Goal: Task Accomplishment & Management: Use online tool/utility

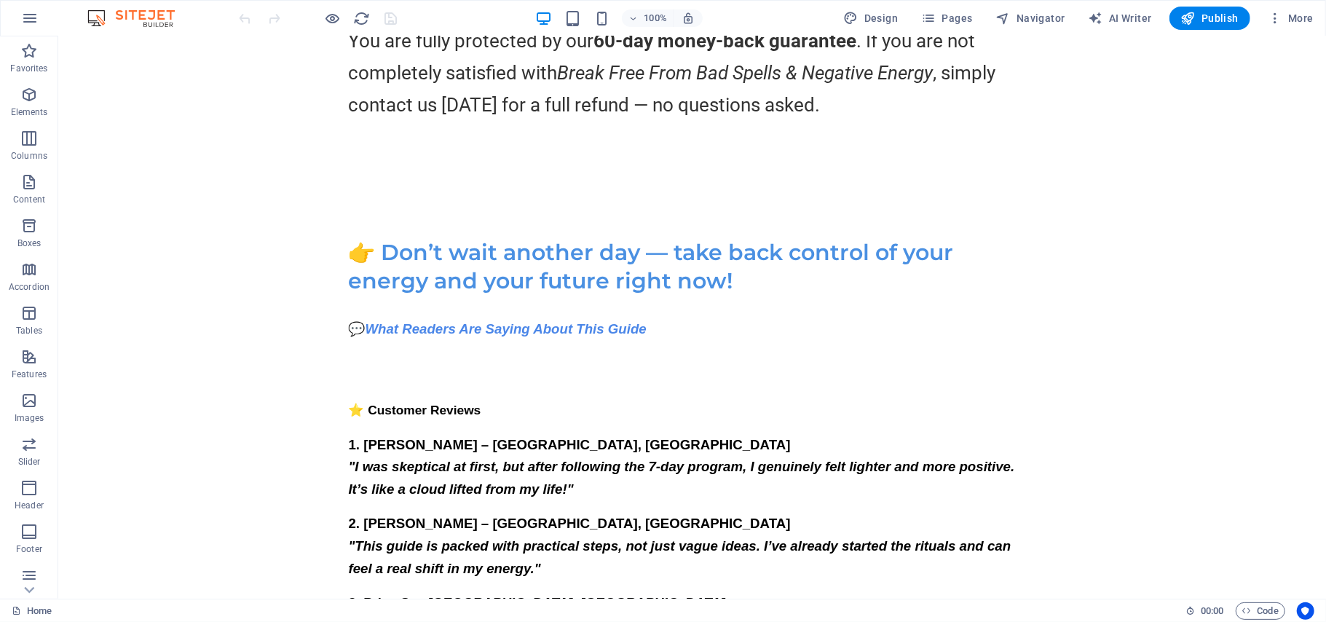
scroll to position [14730, 0]
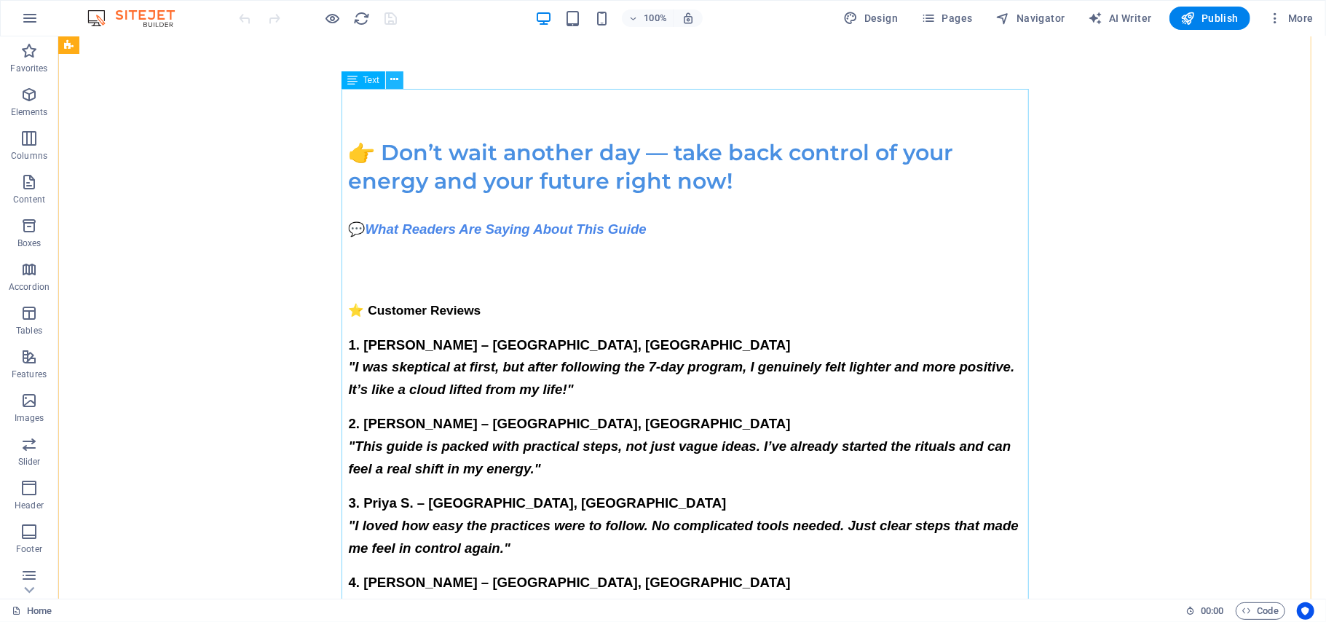
click at [397, 82] on icon at bounding box center [394, 79] width 8 height 15
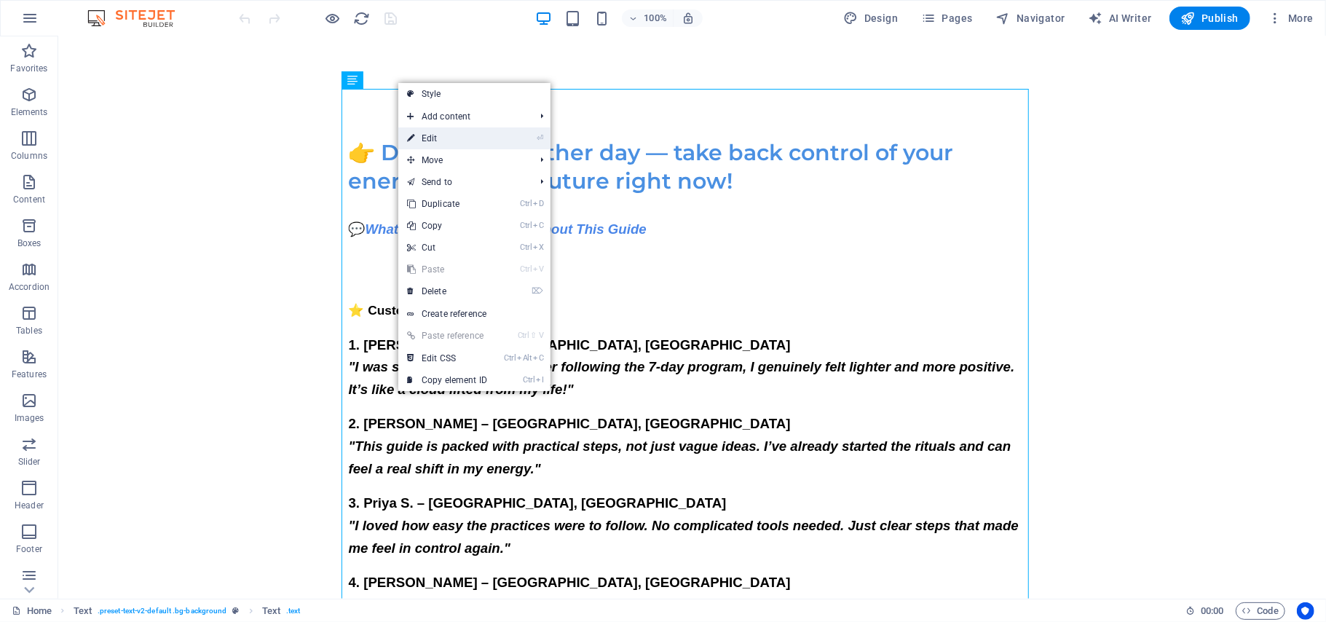
click at [440, 137] on link "⏎ Edit" at bounding box center [447, 138] width 98 height 22
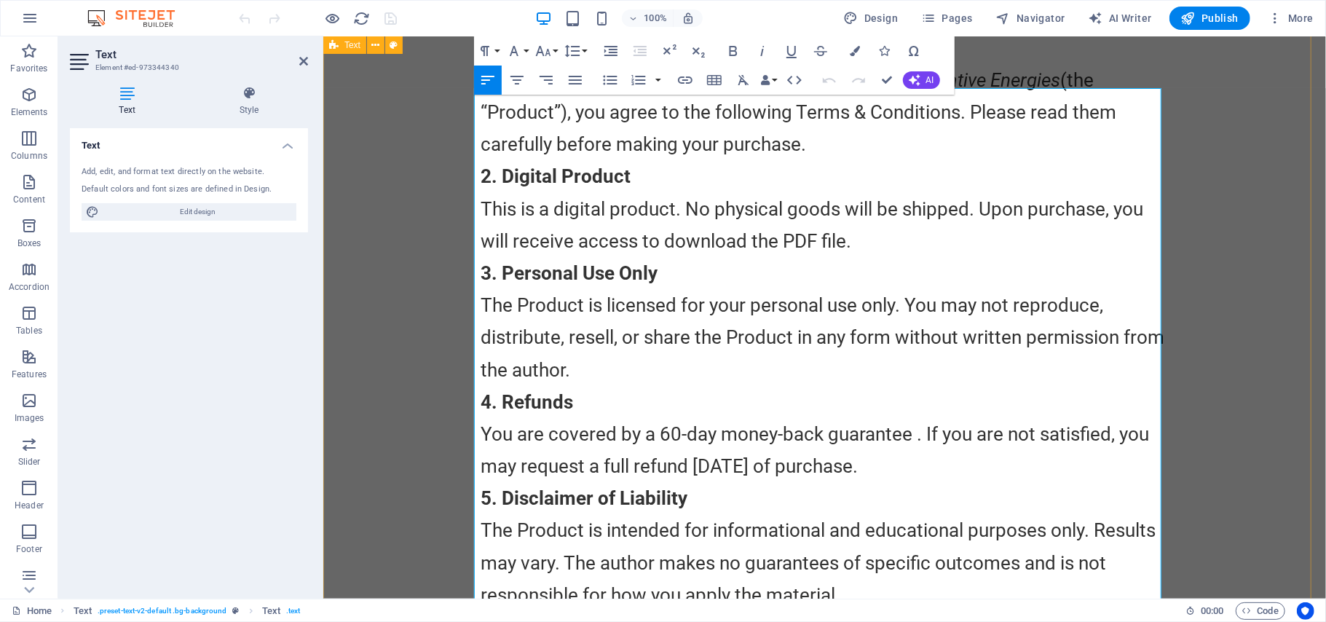
scroll to position [12617, 0]
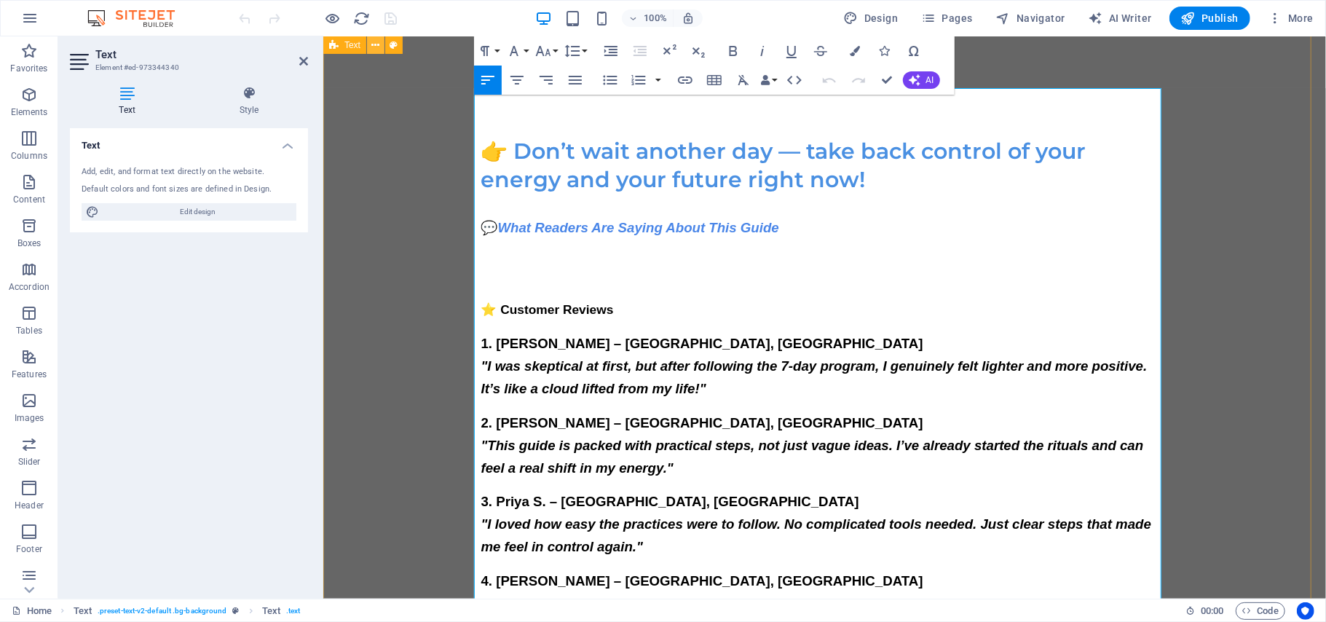
click at [376, 44] on icon at bounding box center [376, 45] width 8 height 15
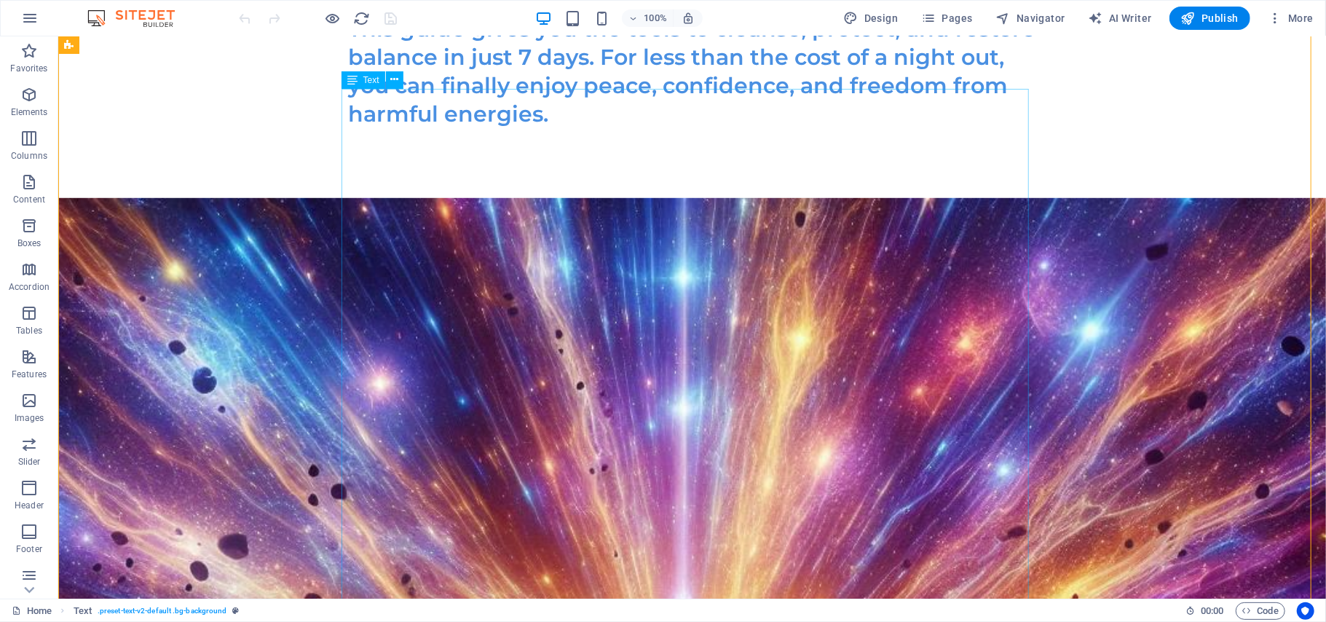
scroll to position [14730, 0]
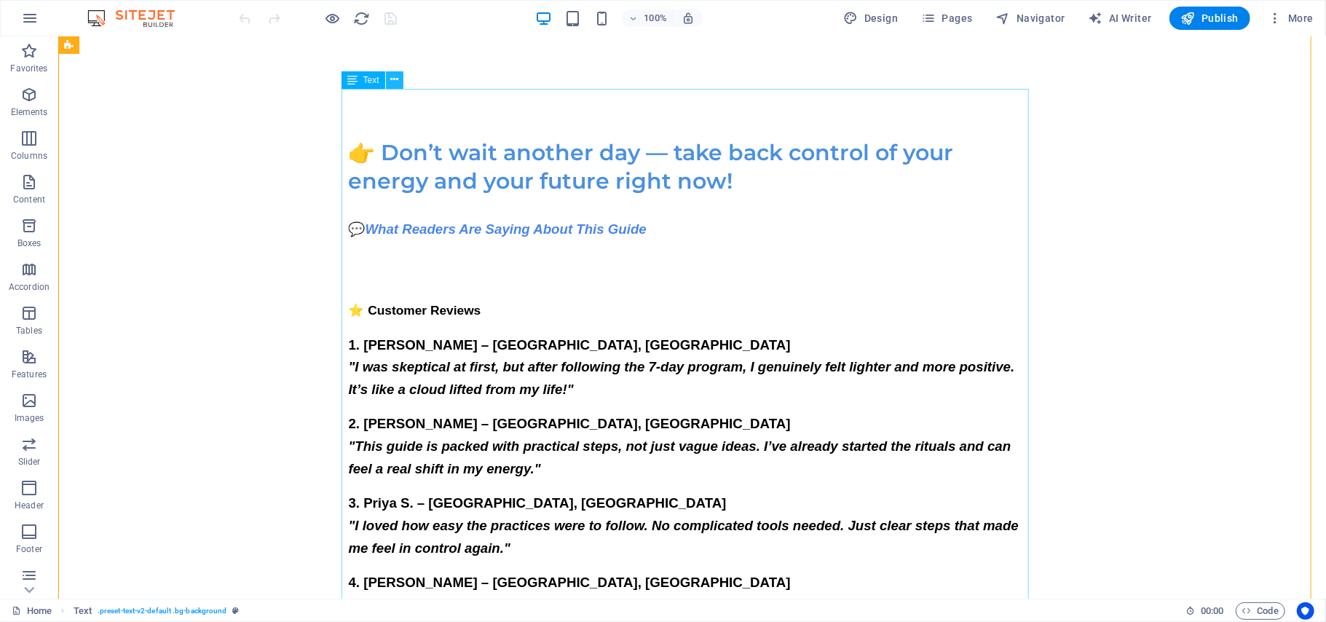
click at [393, 79] on icon at bounding box center [394, 79] width 8 height 15
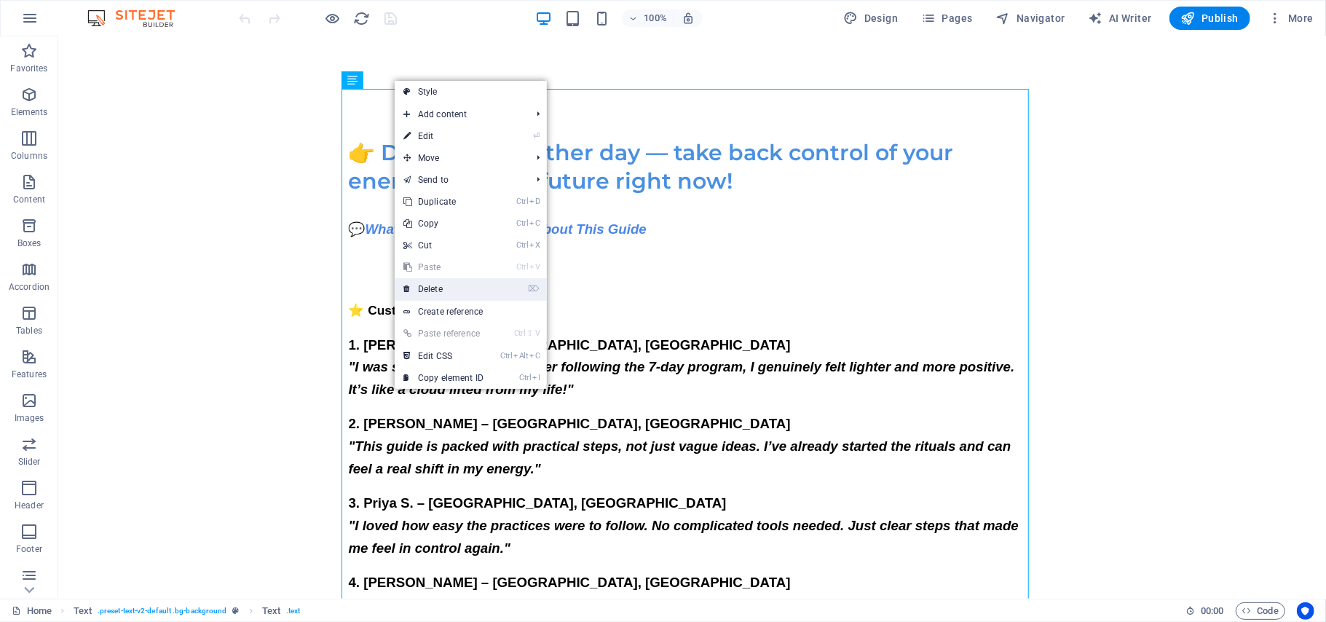
click at [422, 289] on link "⌦ Delete" at bounding box center [444, 289] width 98 height 22
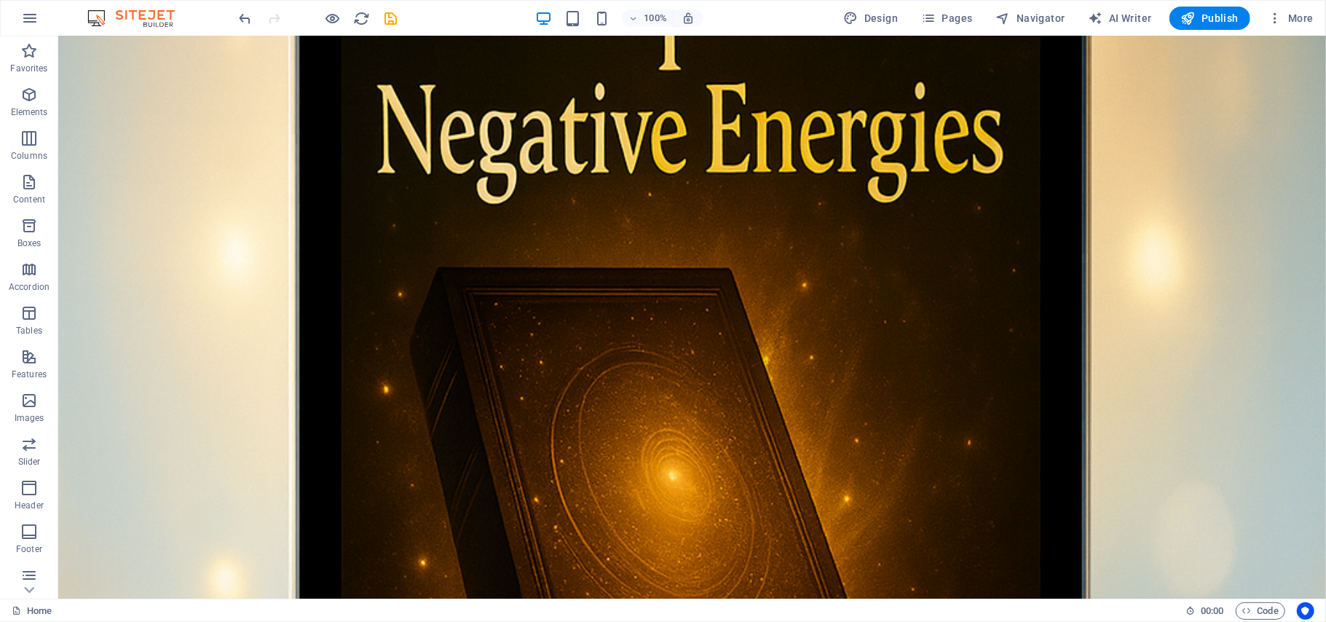
scroll to position [0, 0]
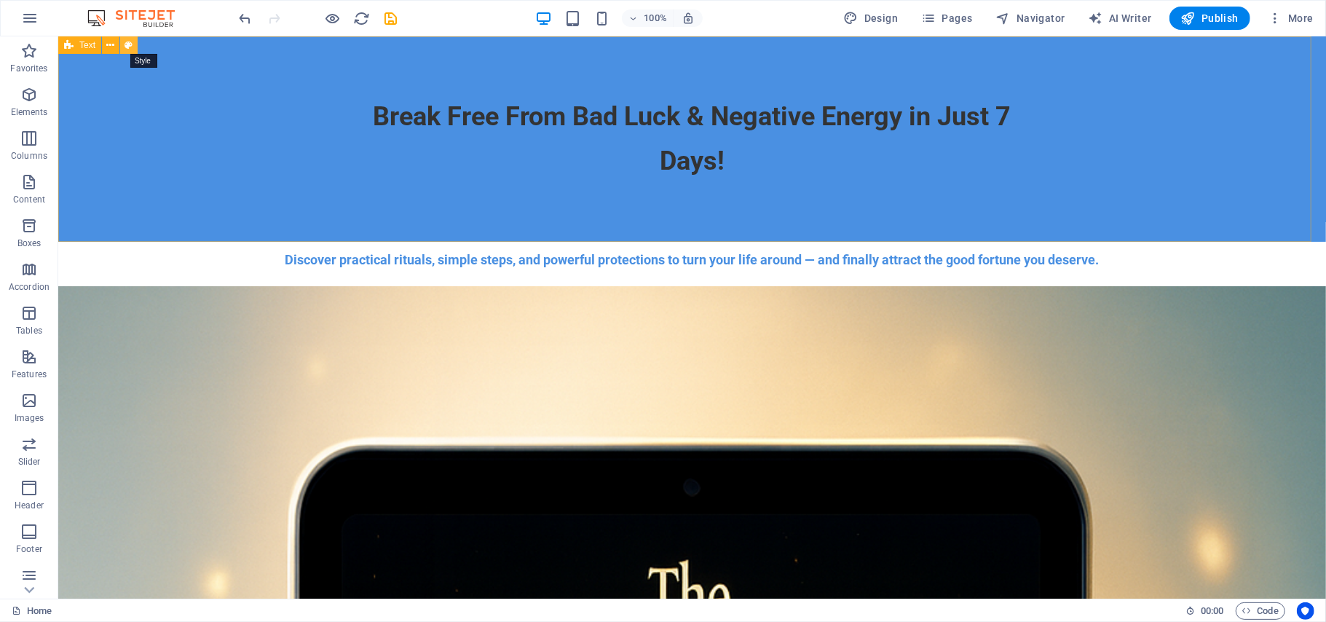
click at [128, 44] on icon at bounding box center [129, 45] width 8 height 15
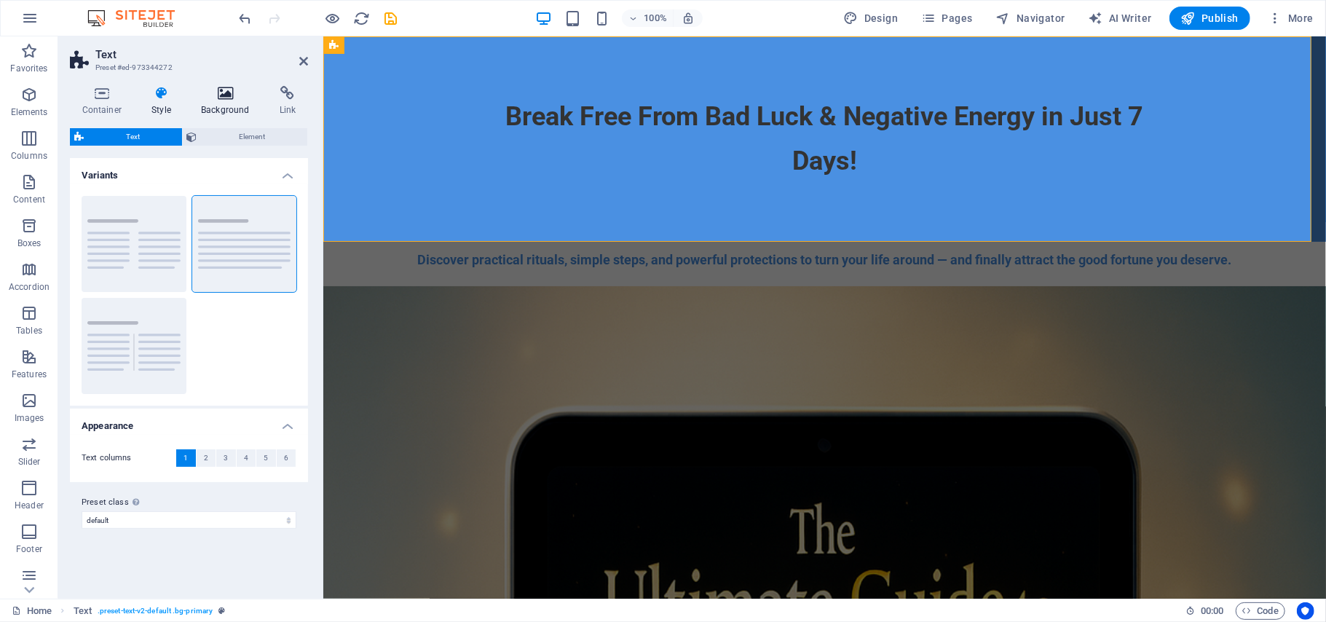
click at [223, 94] on icon at bounding box center [225, 93] width 73 height 15
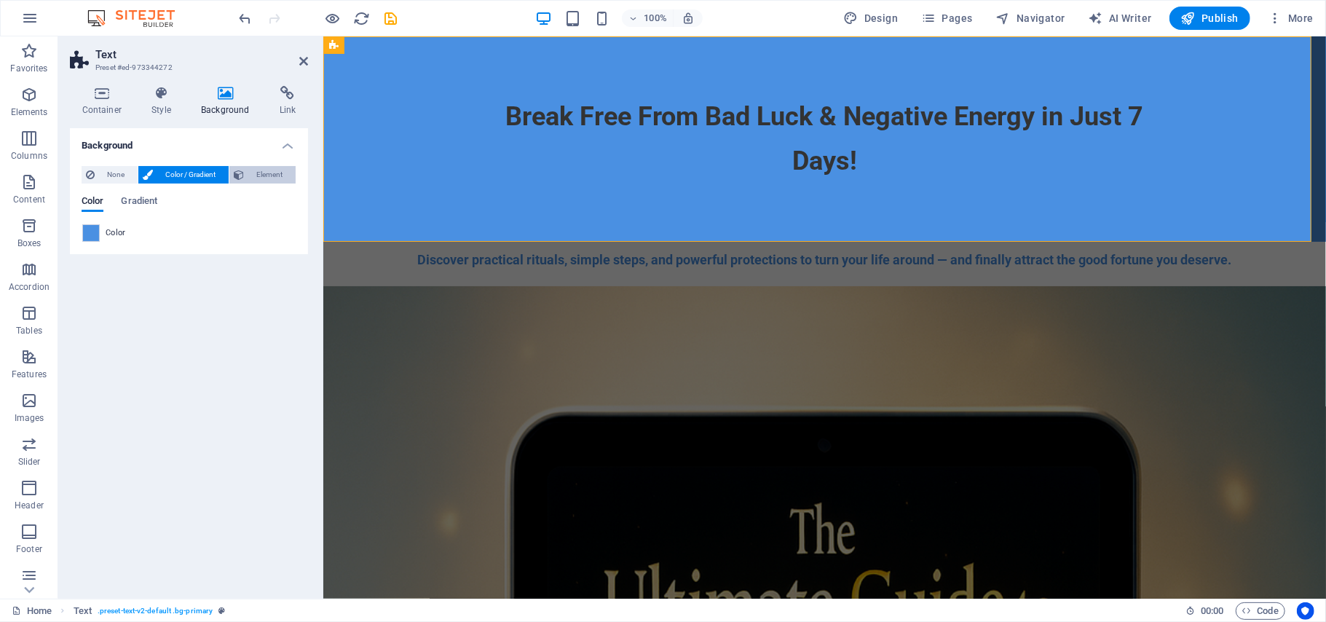
click at [253, 172] on span "Element" at bounding box center [269, 174] width 43 height 17
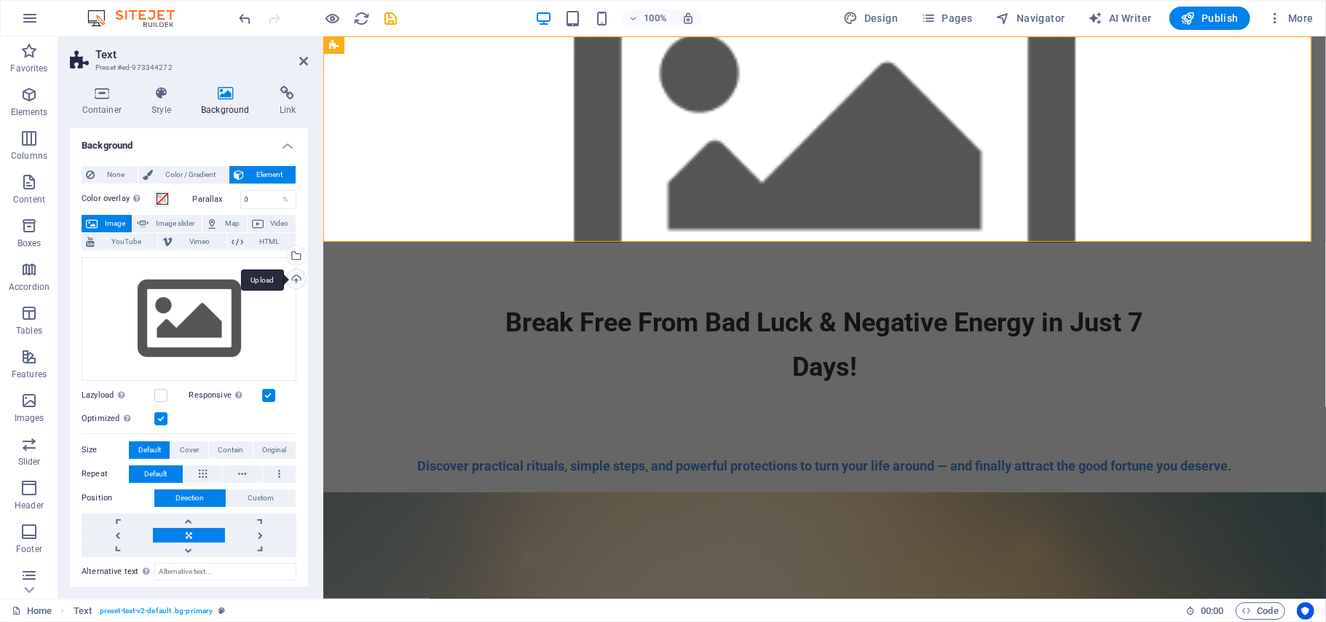
click at [294, 275] on div "Upload" at bounding box center [295, 280] width 22 height 22
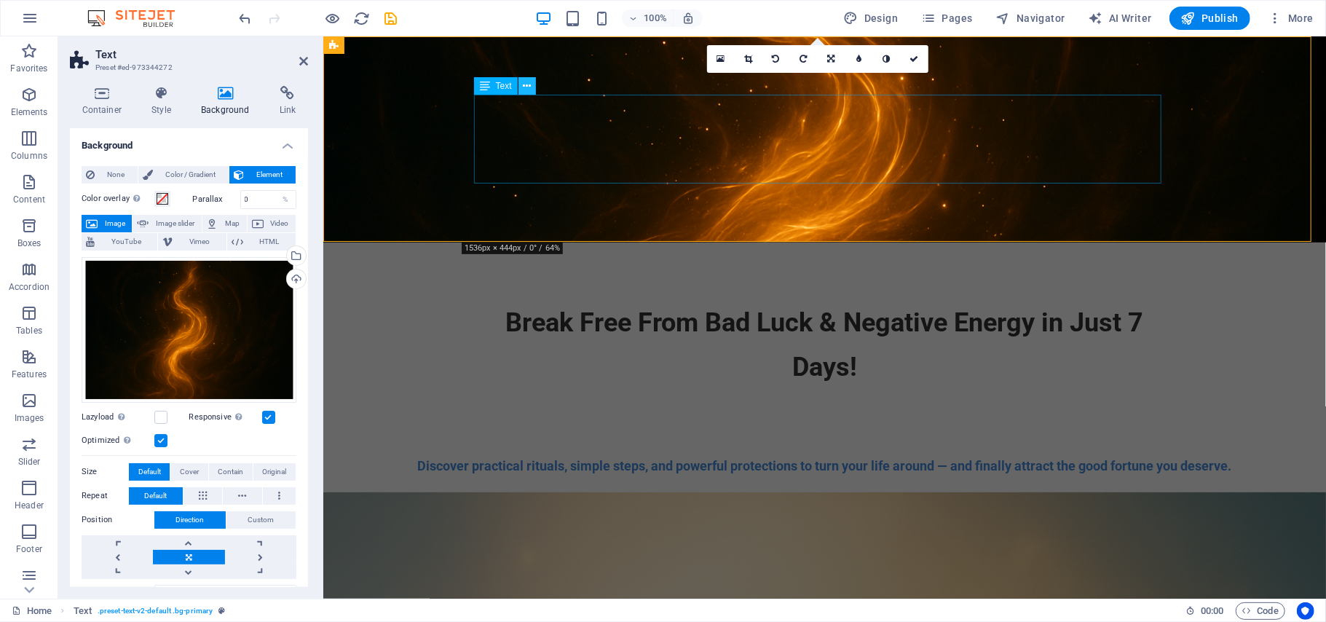
click at [526, 85] on icon at bounding box center [527, 86] width 8 height 15
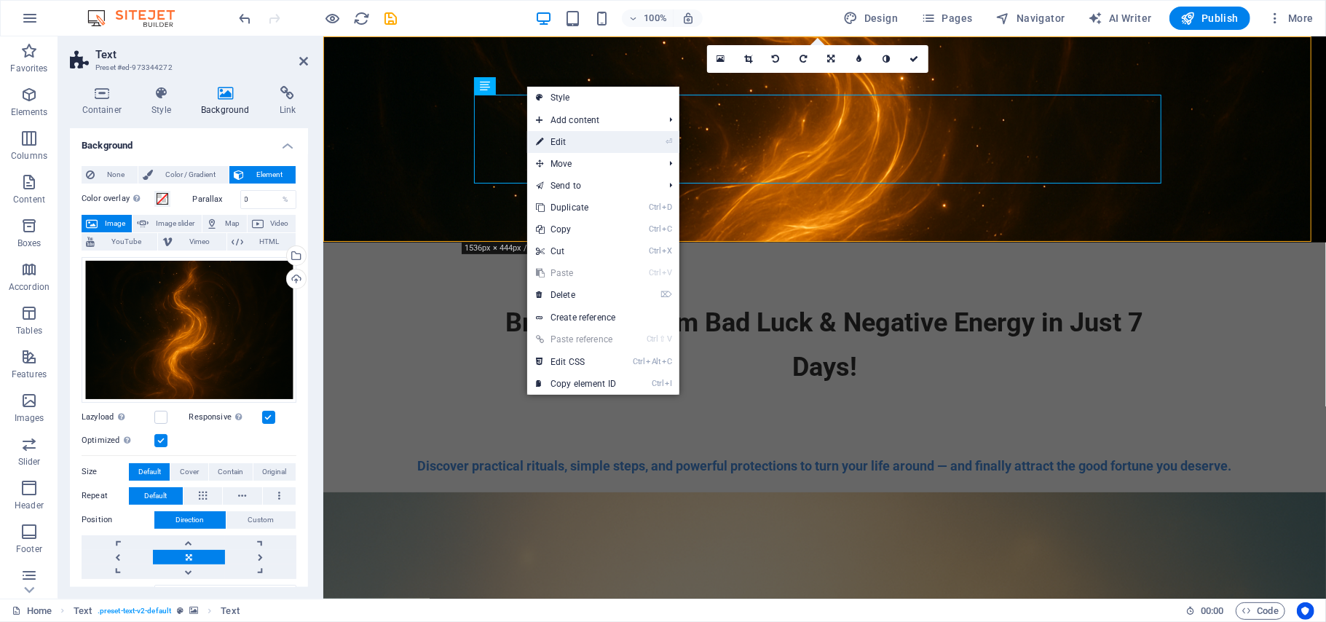
click at [566, 140] on link "⏎ Edit" at bounding box center [576, 142] width 98 height 22
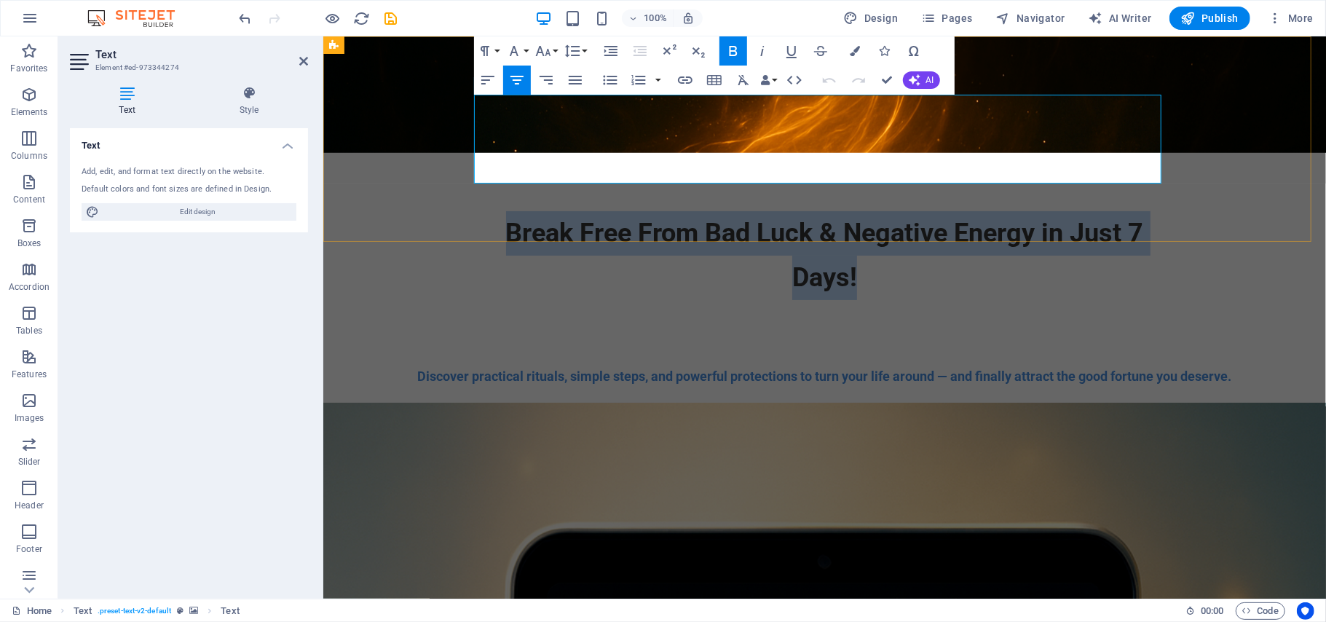
drag, startPoint x: 857, startPoint y: 161, endPoint x: 495, endPoint y: 119, distance: 364.2
click at [495, 210] on p "Break Free From Bad Luck & Negative Energy in Just 7 Days!" at bounding box center [823, 254] width 687 height 89
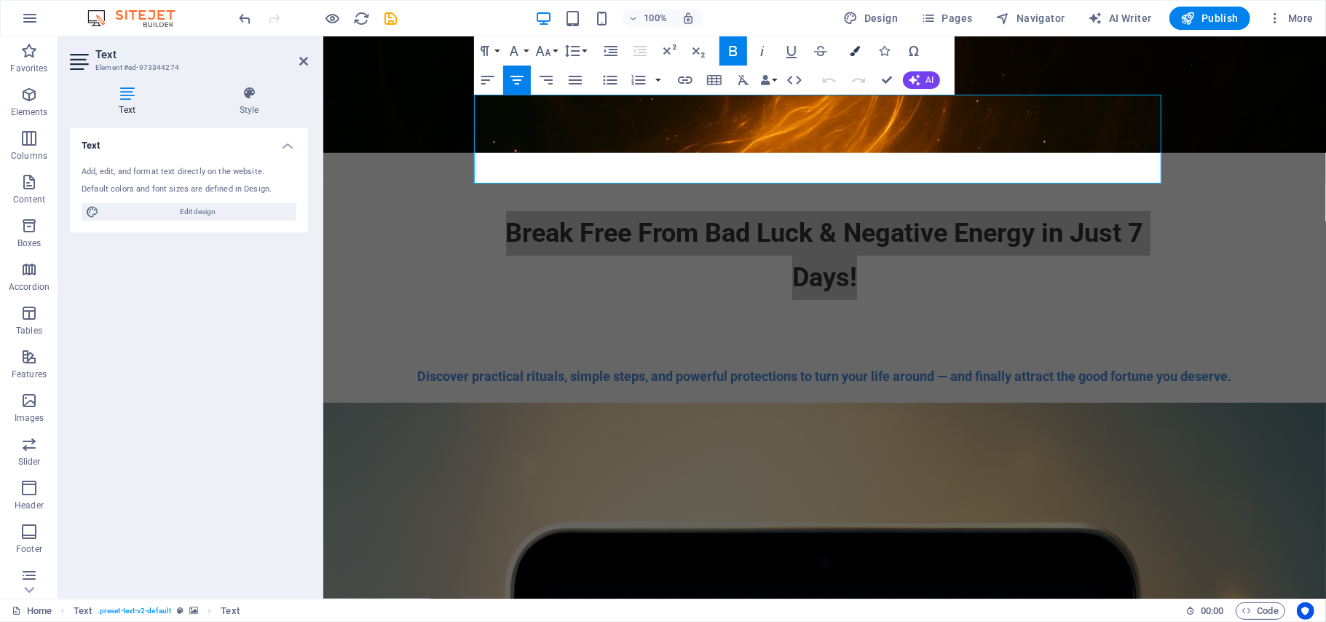
click at [852, 50] on icon "button" at bounding box center [855, 51] width 10 height 10
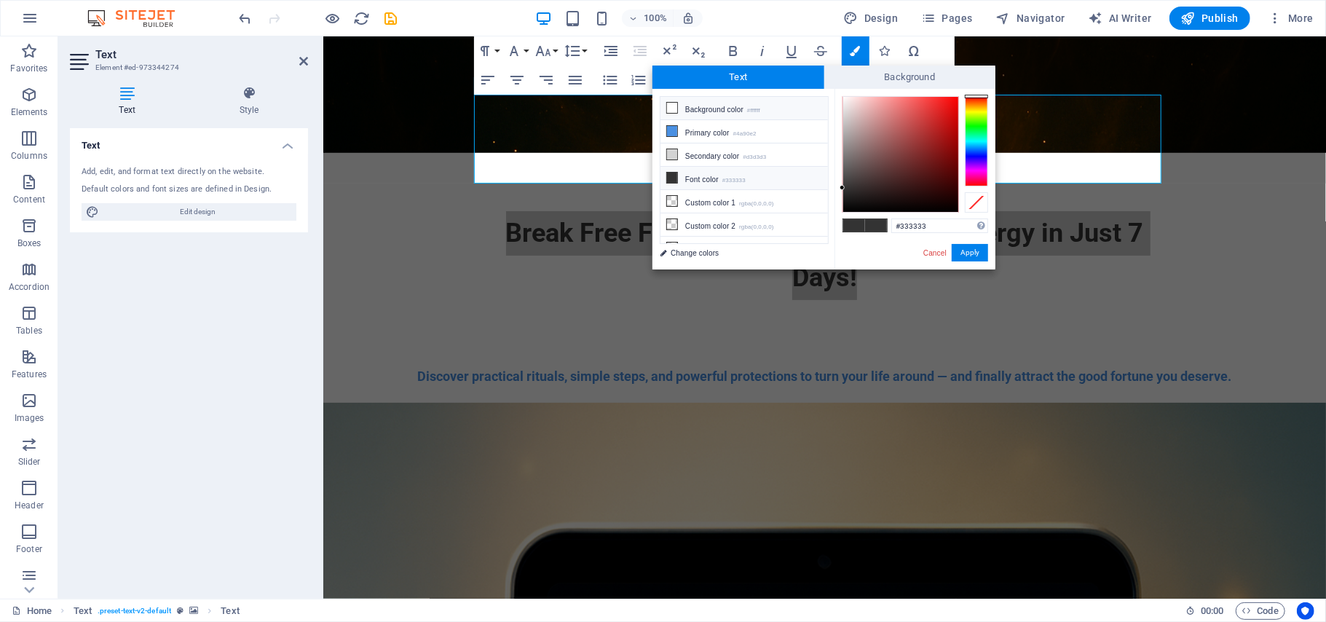
click at [670, 108] on icon at bounding box center [672, 108] width 10 height 10
type input "#ffffff"
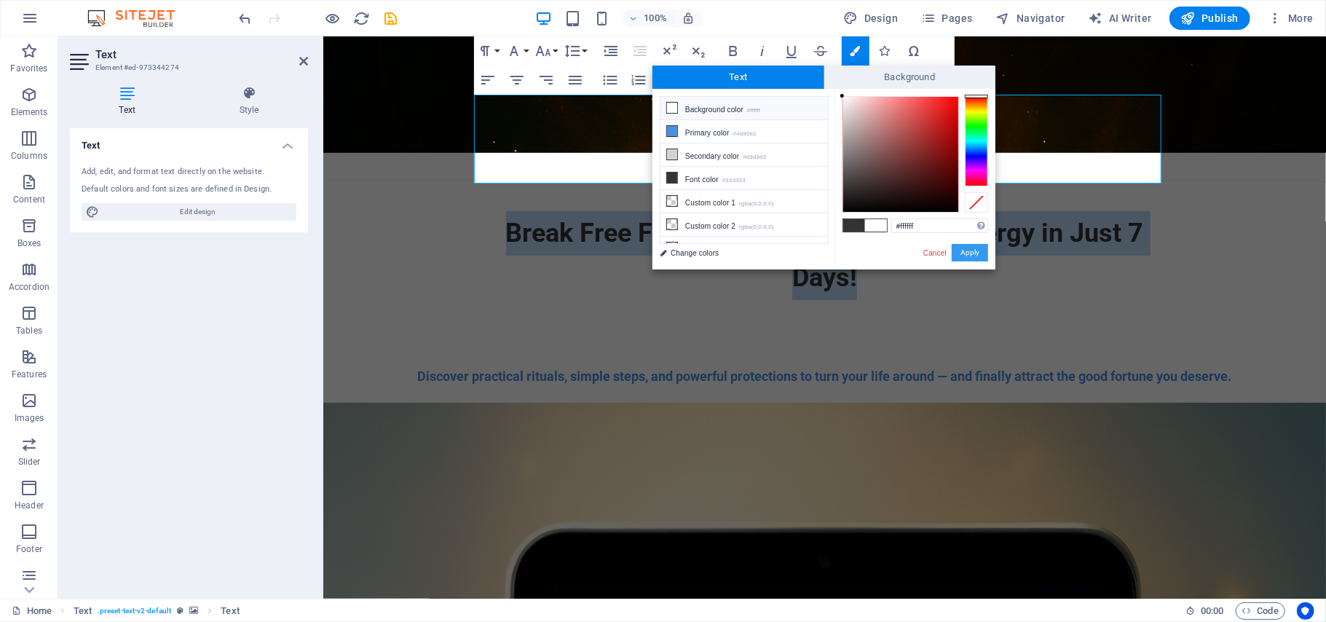
click at [965, 249] on button "Apply" at bounding box center [969, 252] width 36 height 17
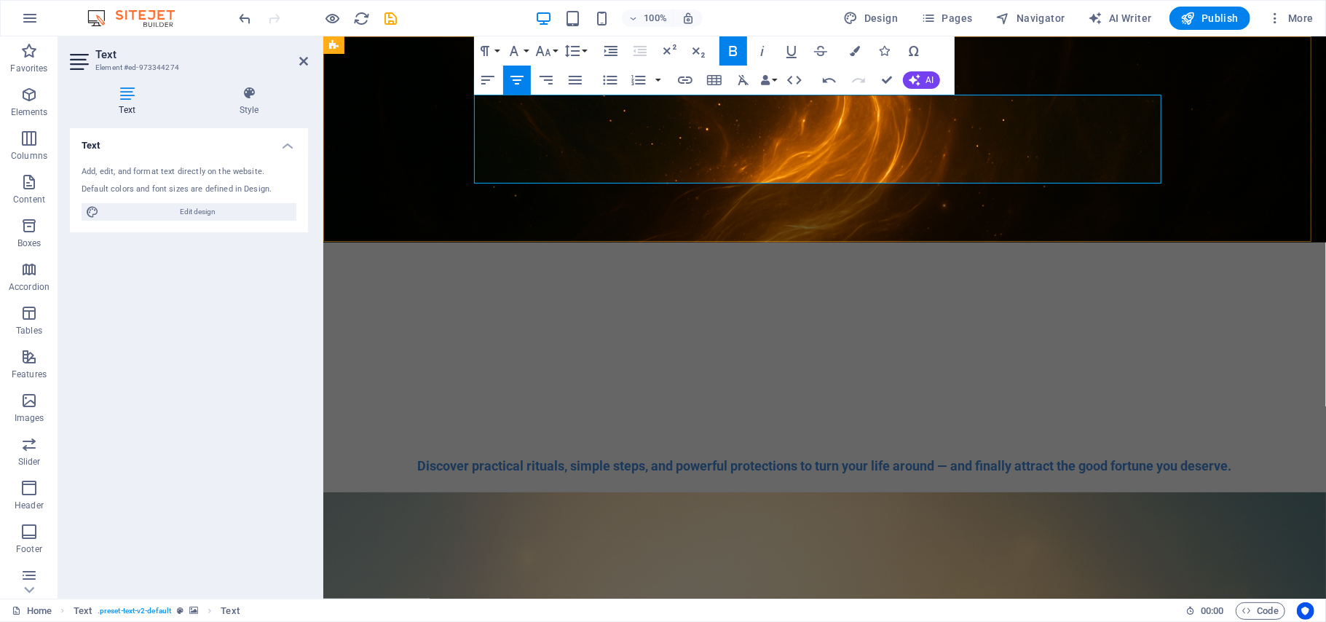
click at [900, 300] on p "Break Free From Bad Luck & Negative Energy in Just 7 Days!" at bounding box center [823, 344] width 687 height 89
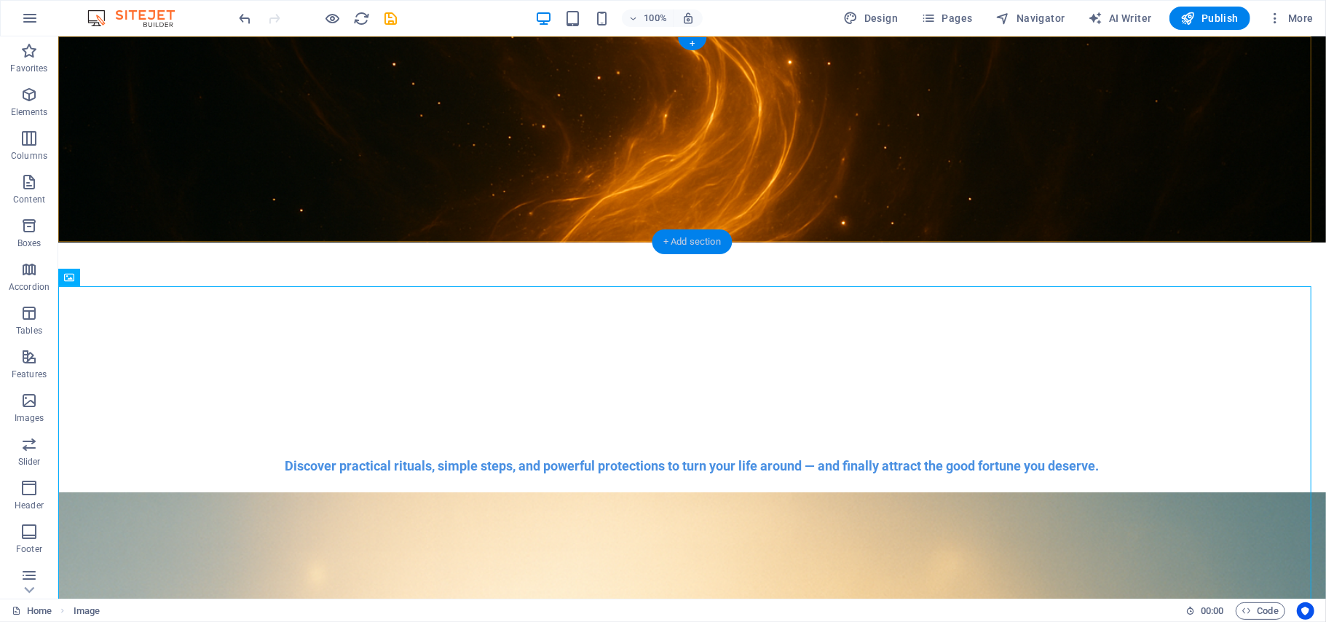
click at [696, 236] on div "+ Add section" at bounding box center [692, 241] width 81 height 25
click at [440, 239] on figure at bounding box center [691, 139] width 1267 height 206
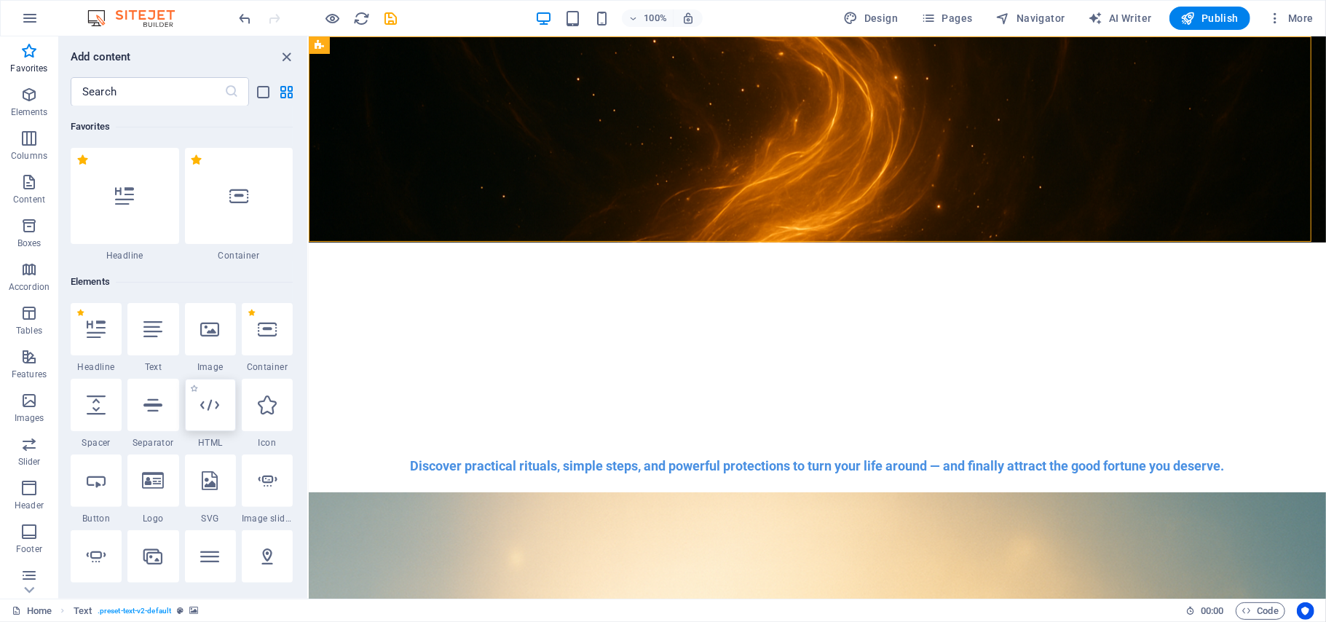
click at [213, 408] on icon at bounding box center [210, 404] width 19 height 19
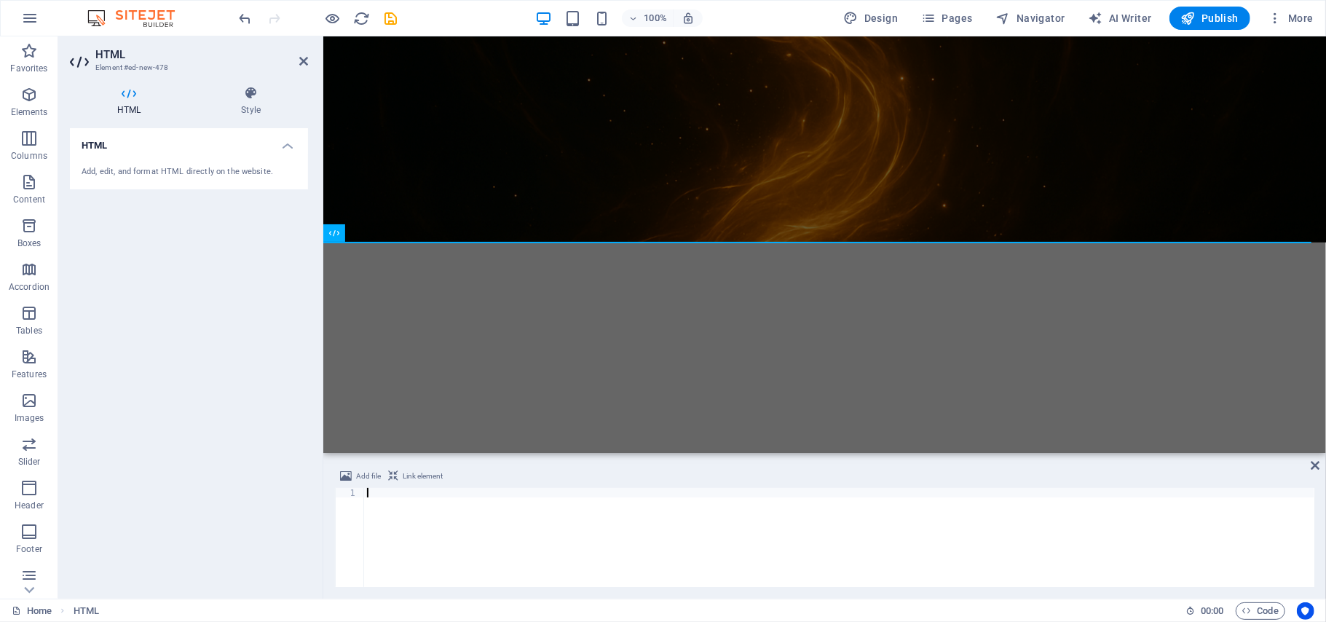
type textarea "<!-- End of Digistore24 Trusted Badge Code -->"
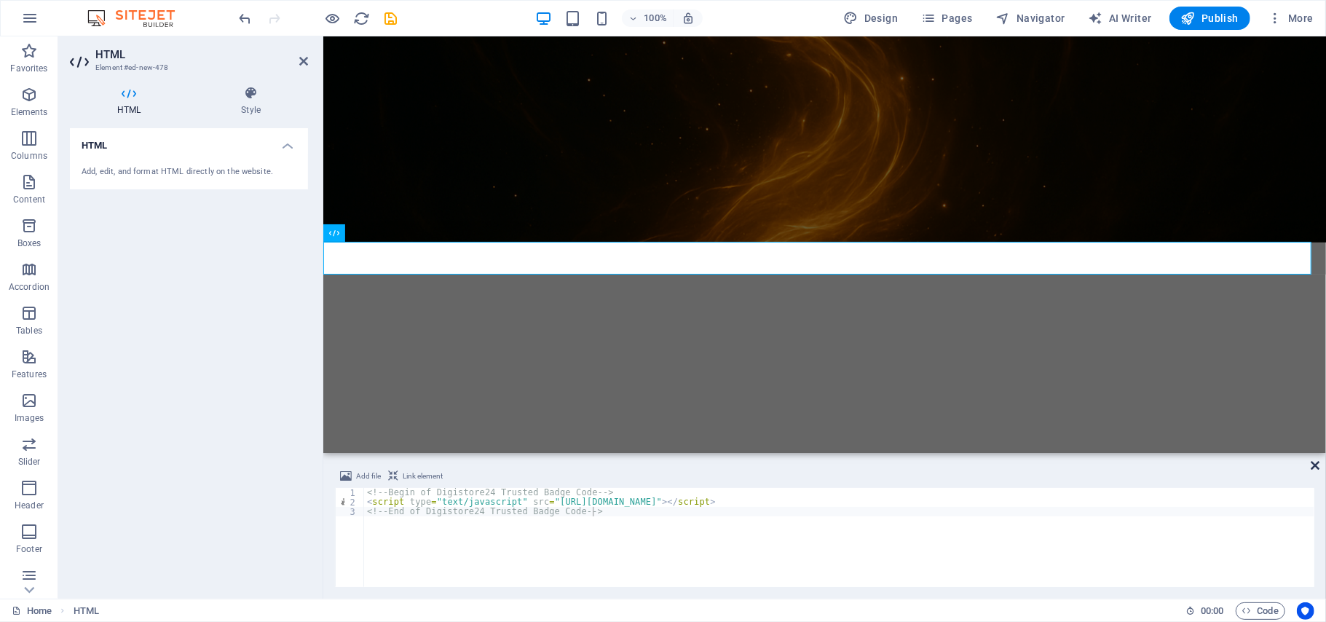
click at [1311, 467] on icon at bounding box center [1314, 465] width 9 height 12
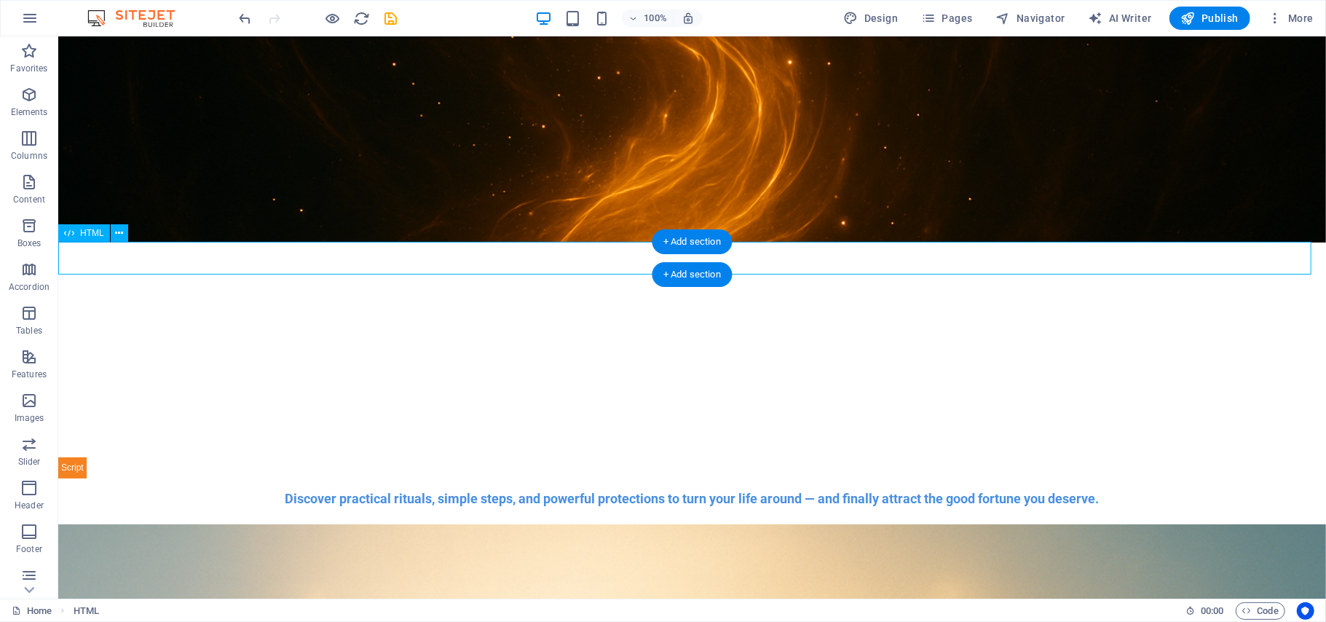
click at [70, 447] on div at bounding box center [691, 463] width 1267 height 32
click at [1200, 15] on span "Publish" at bounding box center [1210, 18] width 58 height 15
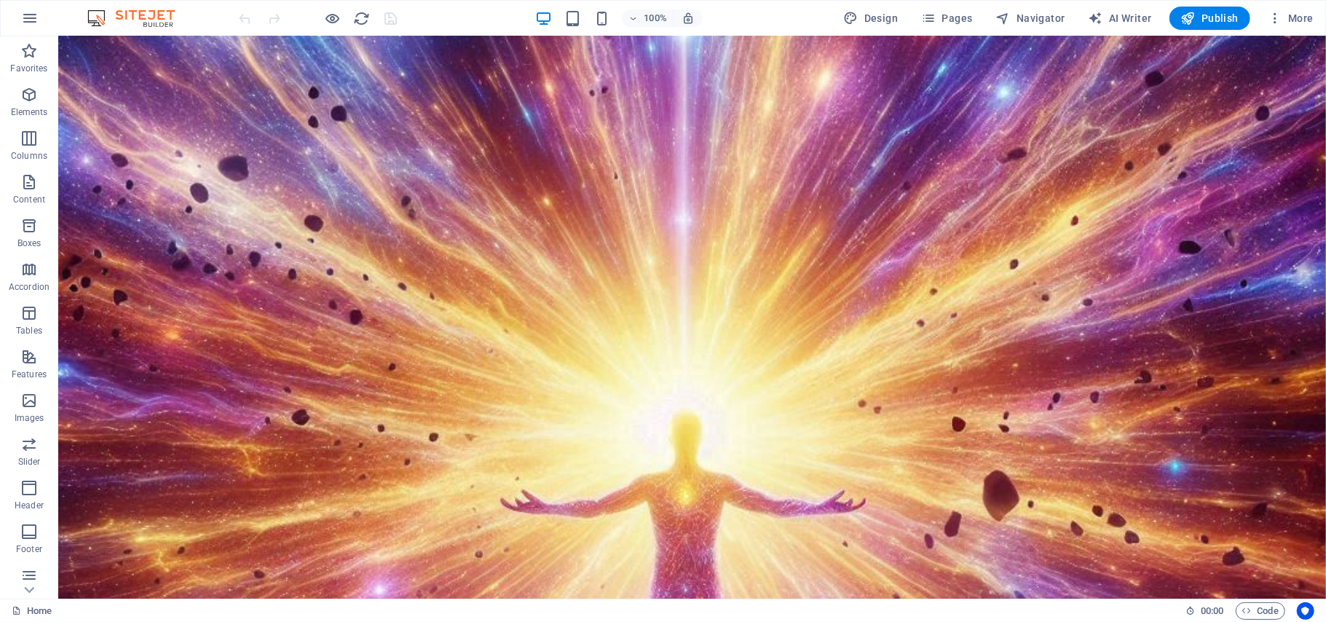
scroll to position [16651, 0]
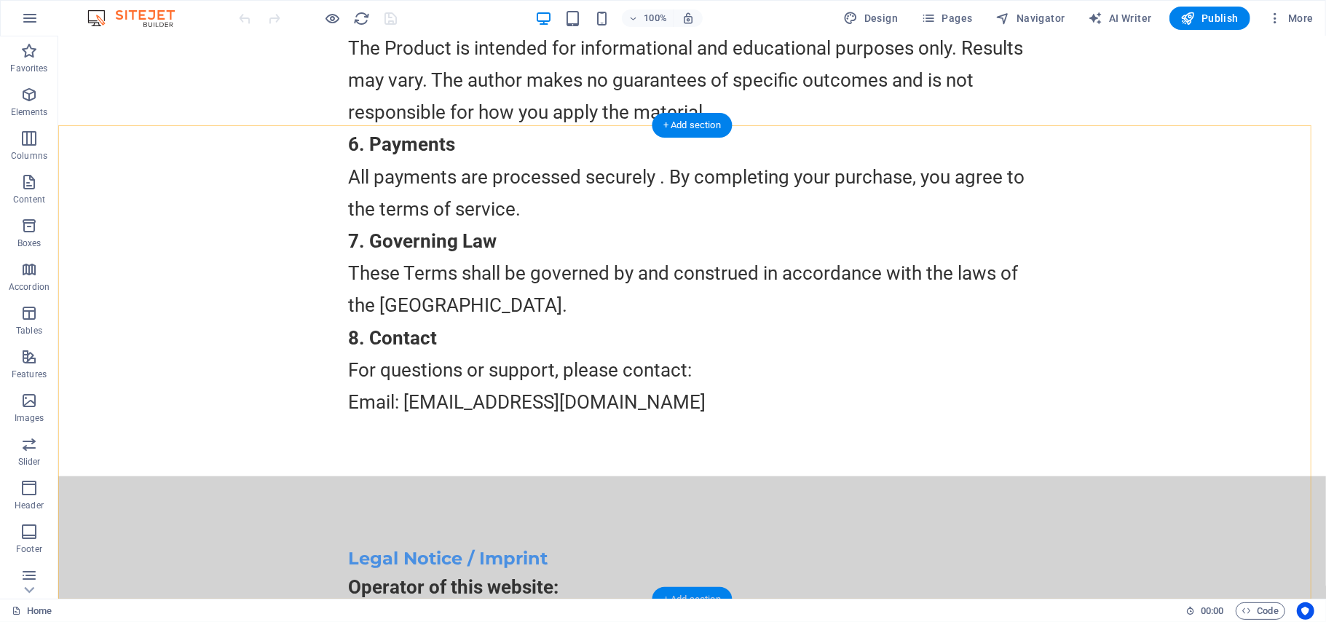
drag, startPoint x: 694, startPoint y: 594, endPoint x: 379, endPoint y: 553, distance: 317.9
click at [694, 594] on div "+ Add section" at bounding box center [692, 599] width 81 height 25
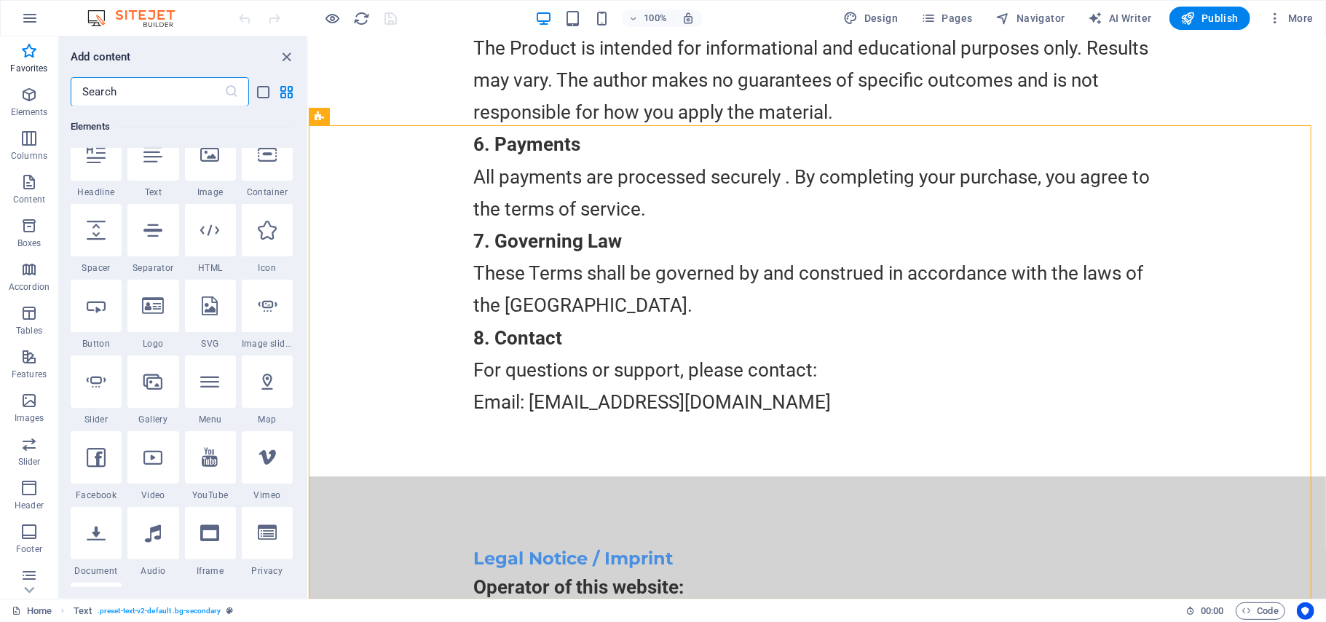
scroll to position [87, 0]
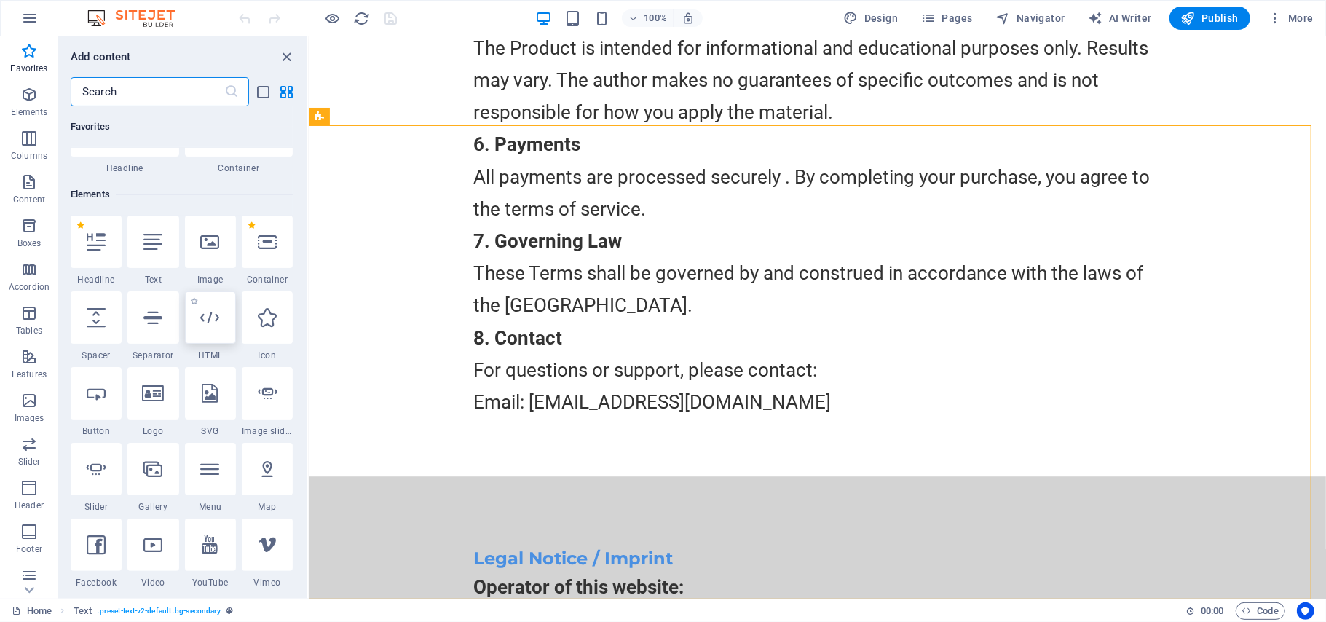
click at [214, 322] on icon at bounding box center [210, 317] width 19 height 19
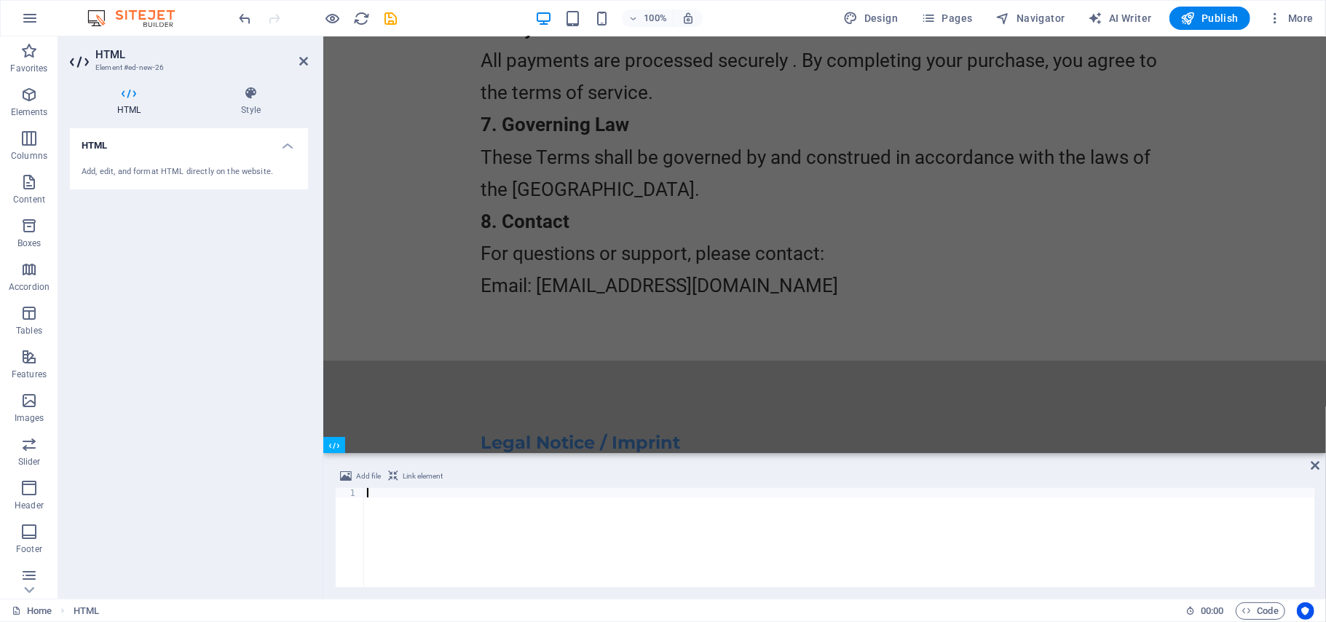
scroll to position [14683, 0]
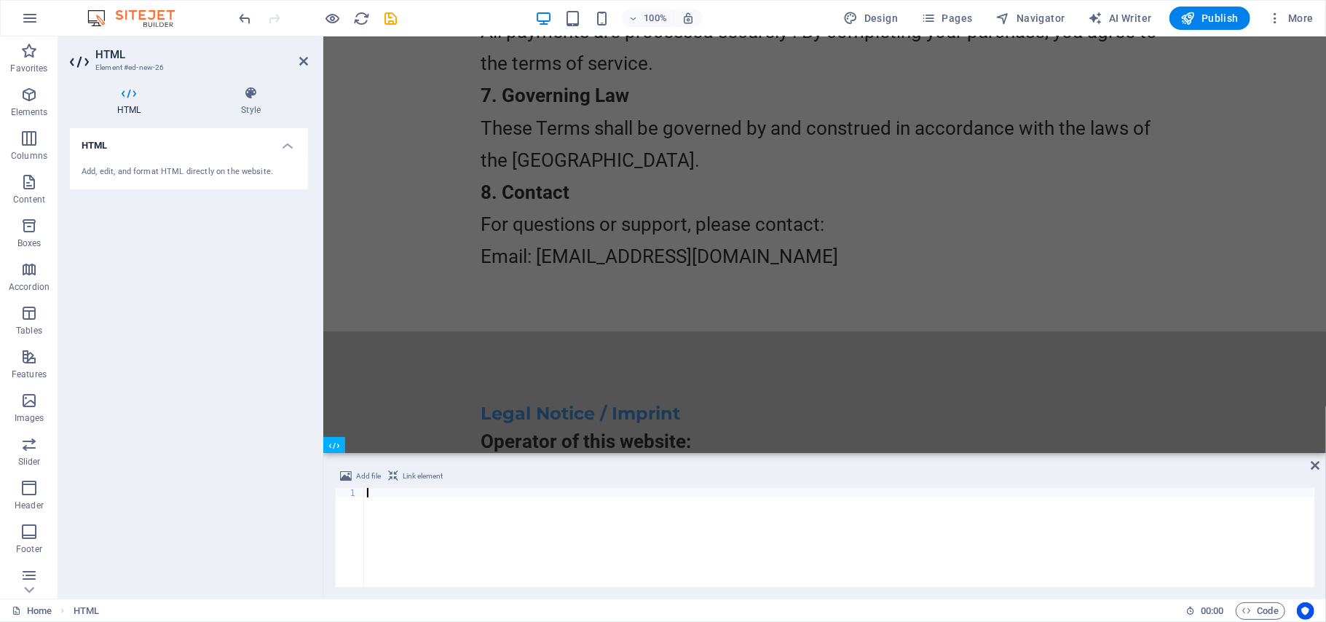
type textarea "<!-- End of Digistore24 Trusted Badge Code -->"
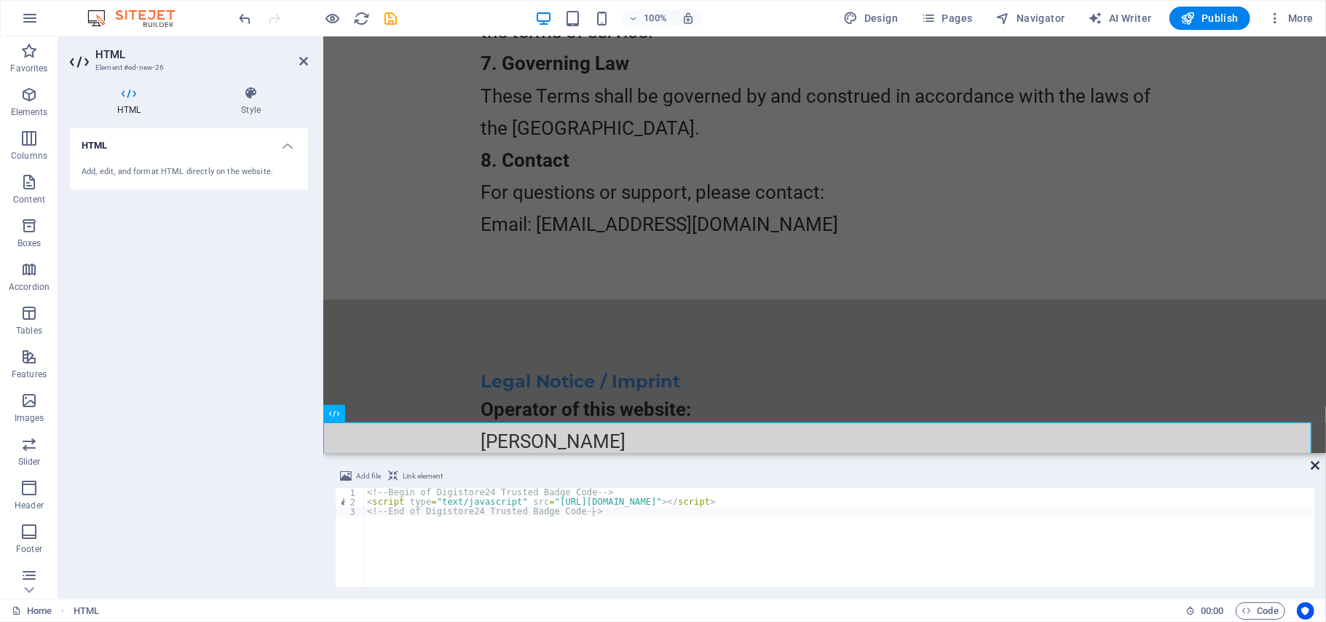
click at [1317, 464] on icon at bounding box center [1314, 465] width 9 height 12
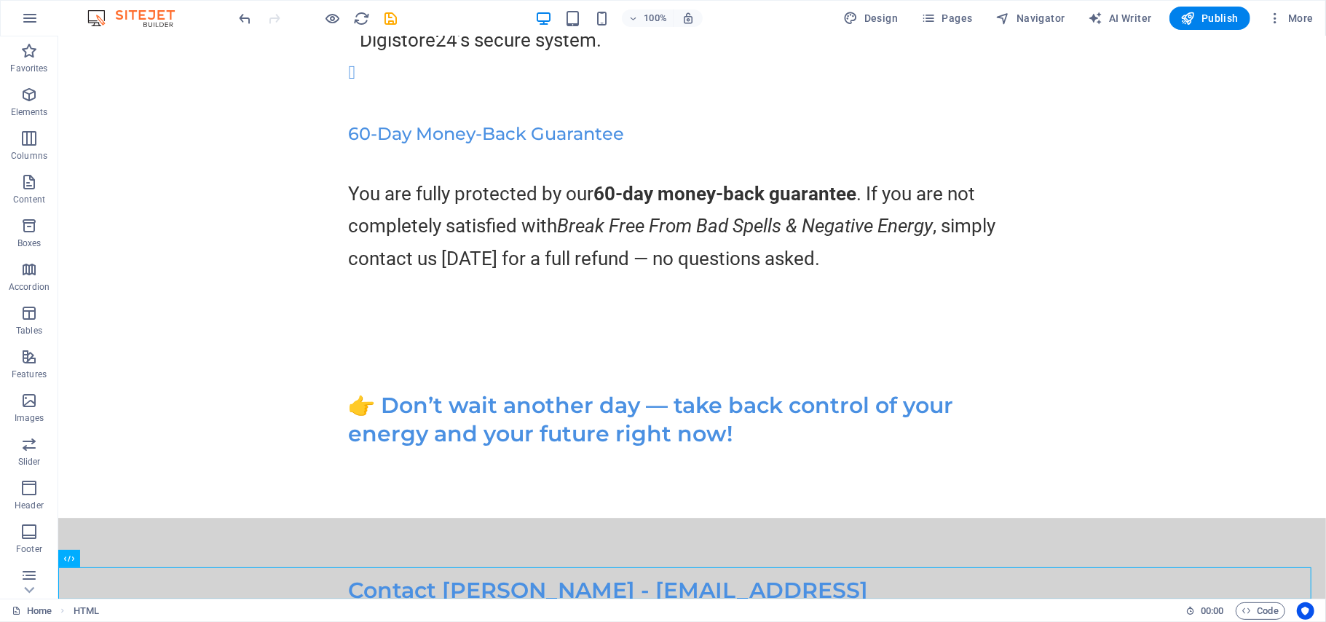
scroll to position [16683, 0]
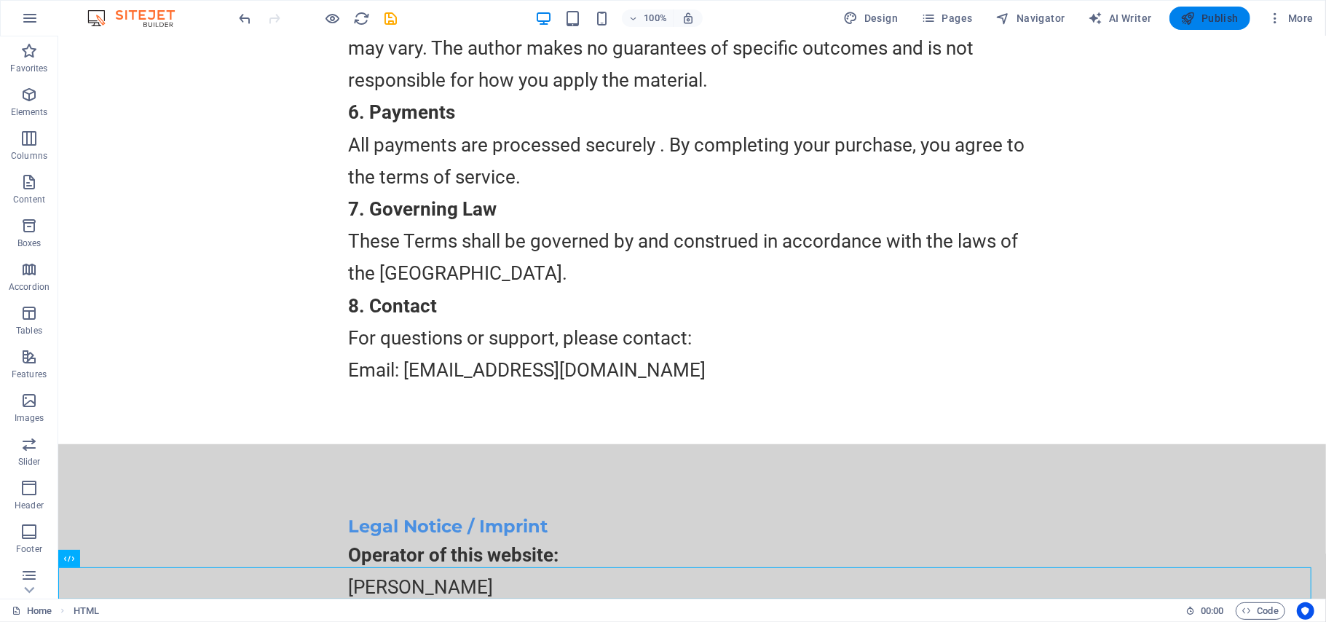
click at [1218, 24] on span "Publish" at bounding box center [1210, 18] width 58 height 15
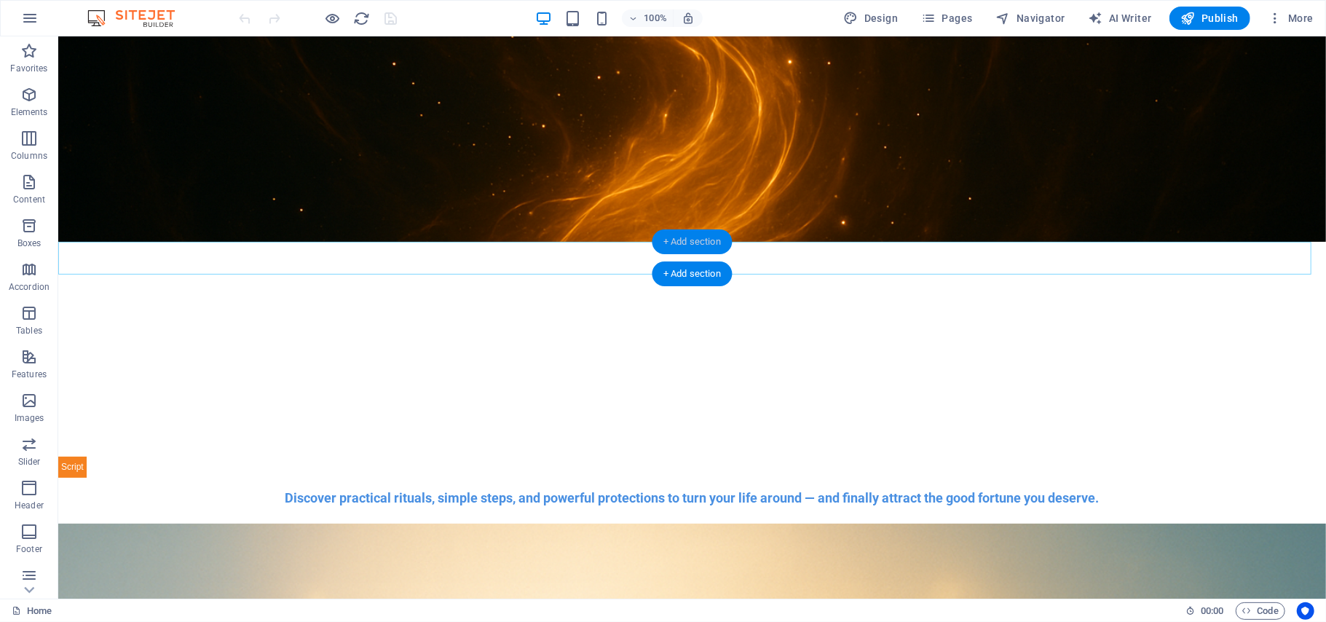
click at [694, 242] on div "+ Add section" at bounding box center [692, 241] width 81 height 25
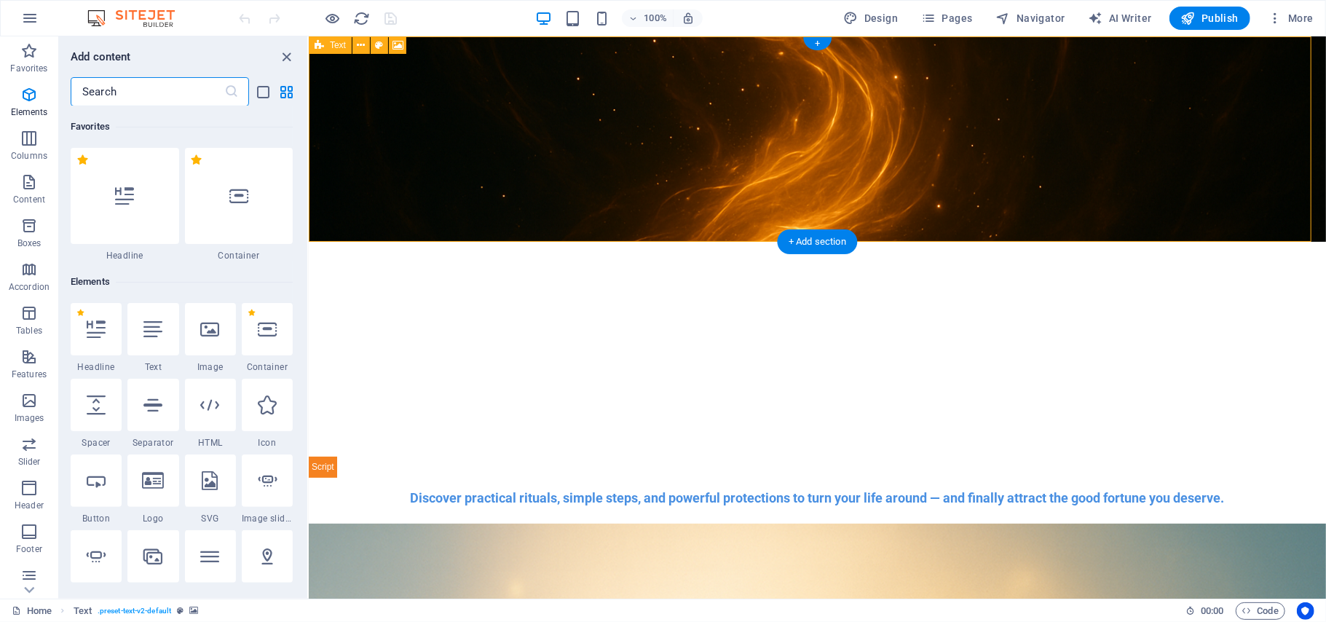
scroll to position [2546, 0]
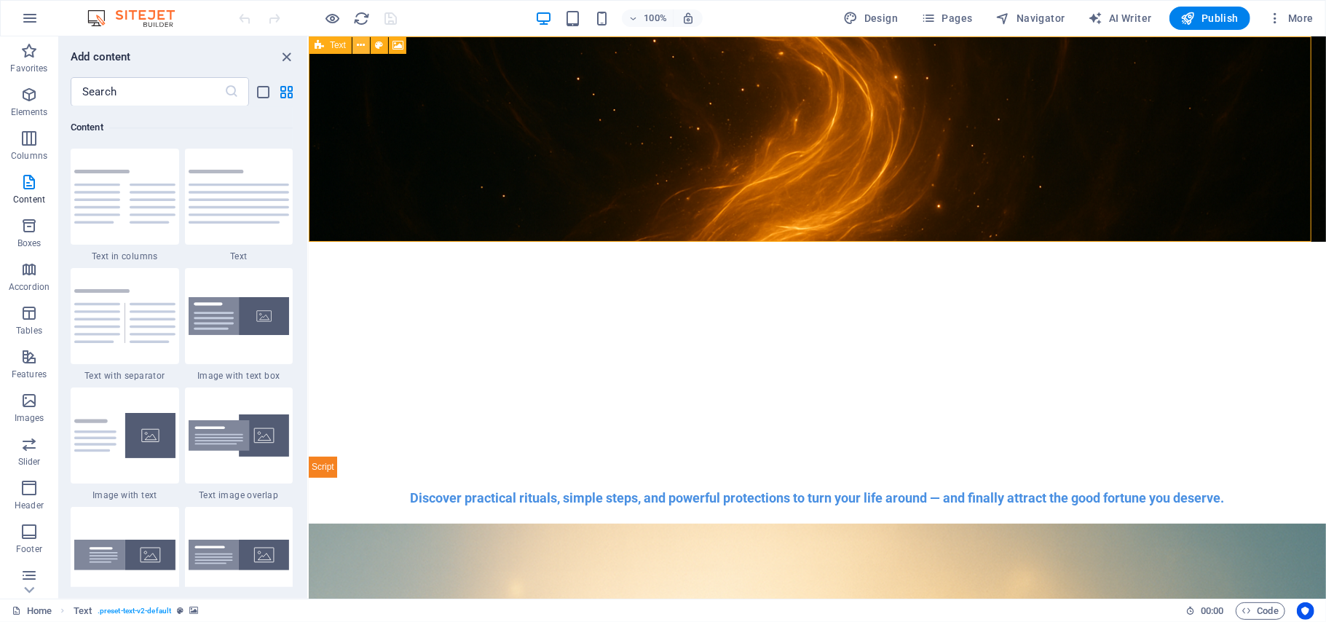
click at [361, 45] on icon at bounding box center [361, 45] width 8 height 15
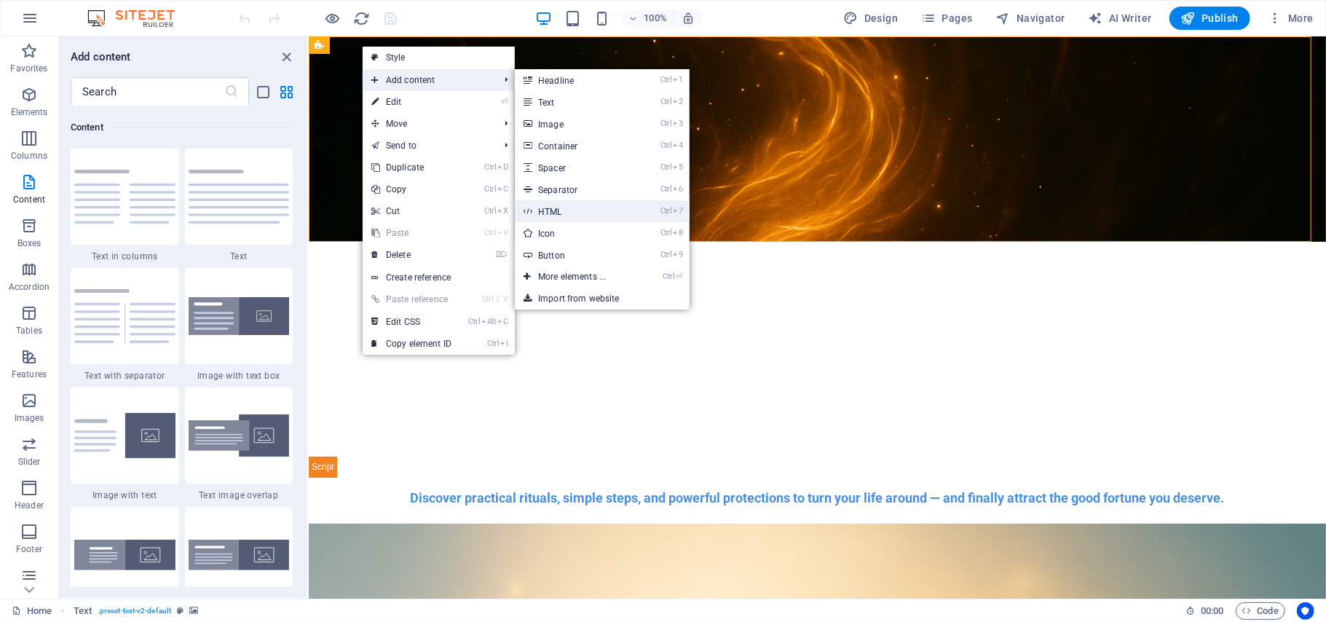
click at [556, 207] on link "Ctrl 7 HTML" at bounding box center [575, 211] width 120 height 22
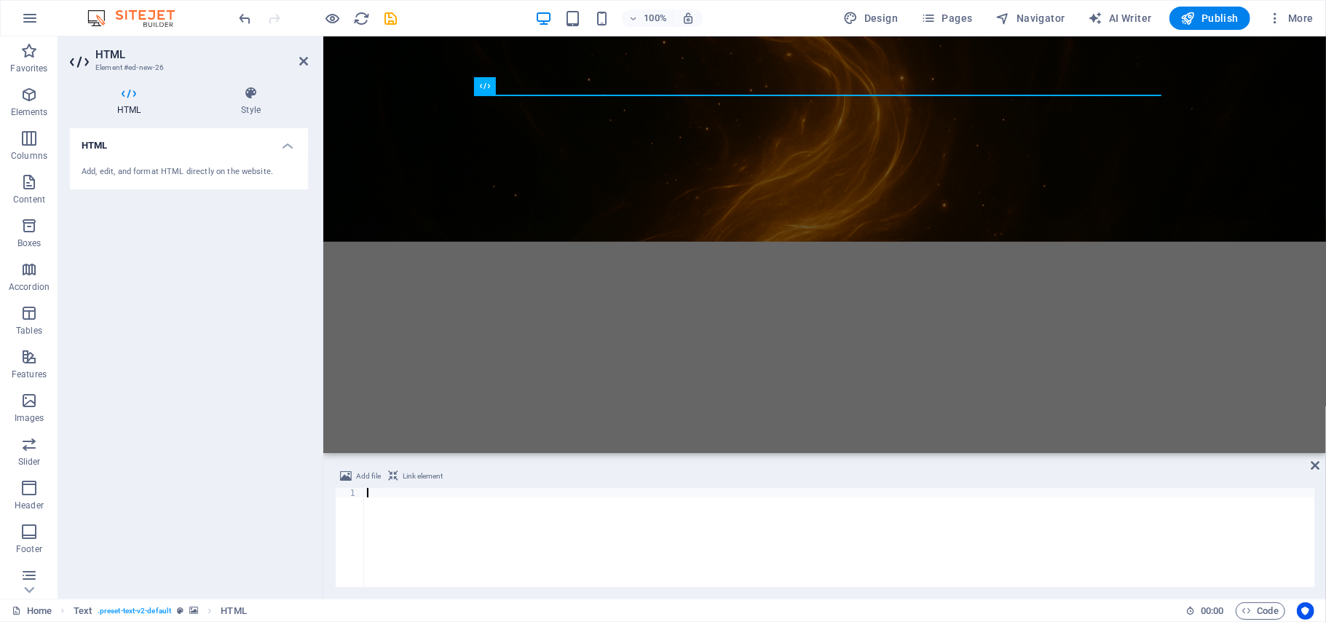
type textarea "<!-- End of Digistore24 Trusted Badge Code -->"
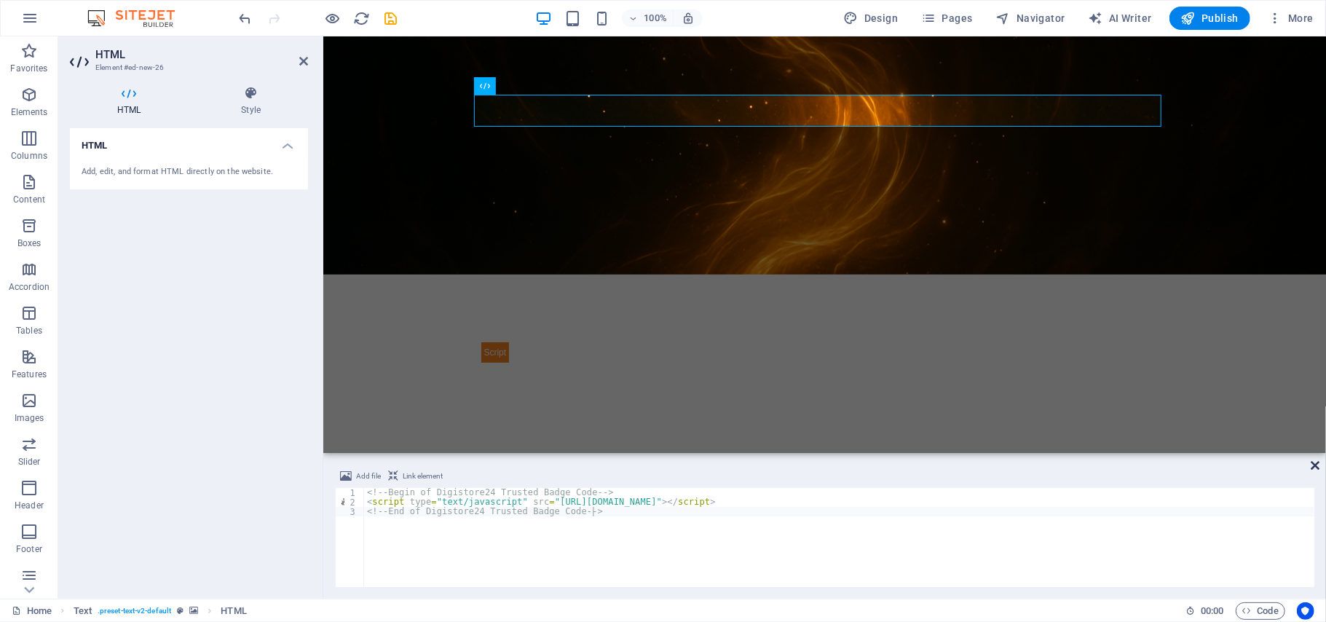
click at [1314, 464] on icon at bounding box center [1314, 465] width 9 height 12
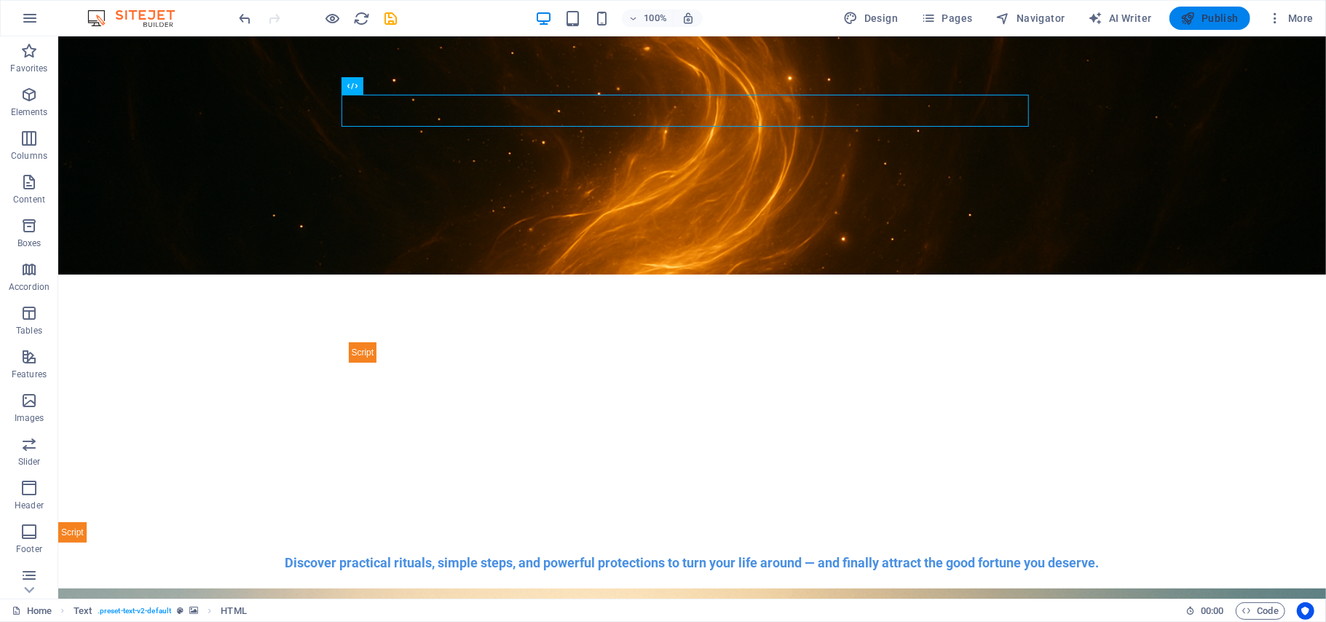
click at [1211, 15] on span "Publish" at bounding box center [1210, 18] width 58 height 15
click at [398, 84] on icon at bounding box center [402, 86] width 8 height 15
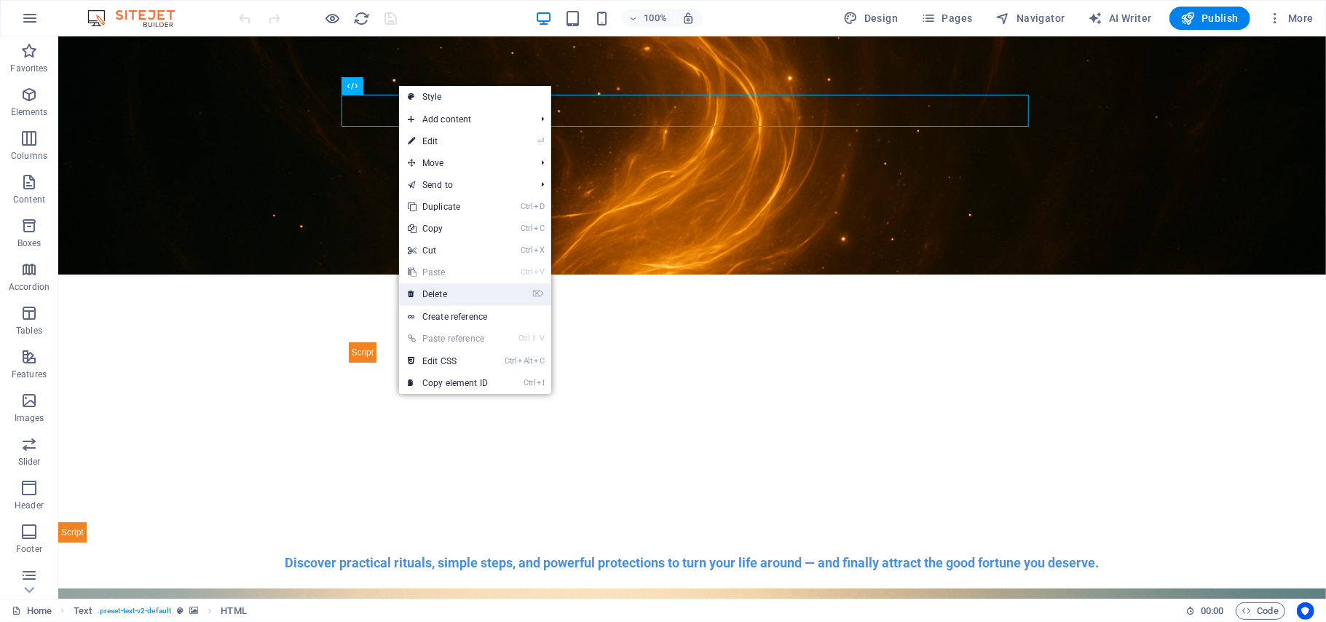
click at [435, 293] on link "⌦ Delete" at bounding box center [448, 294] width 98 height 22
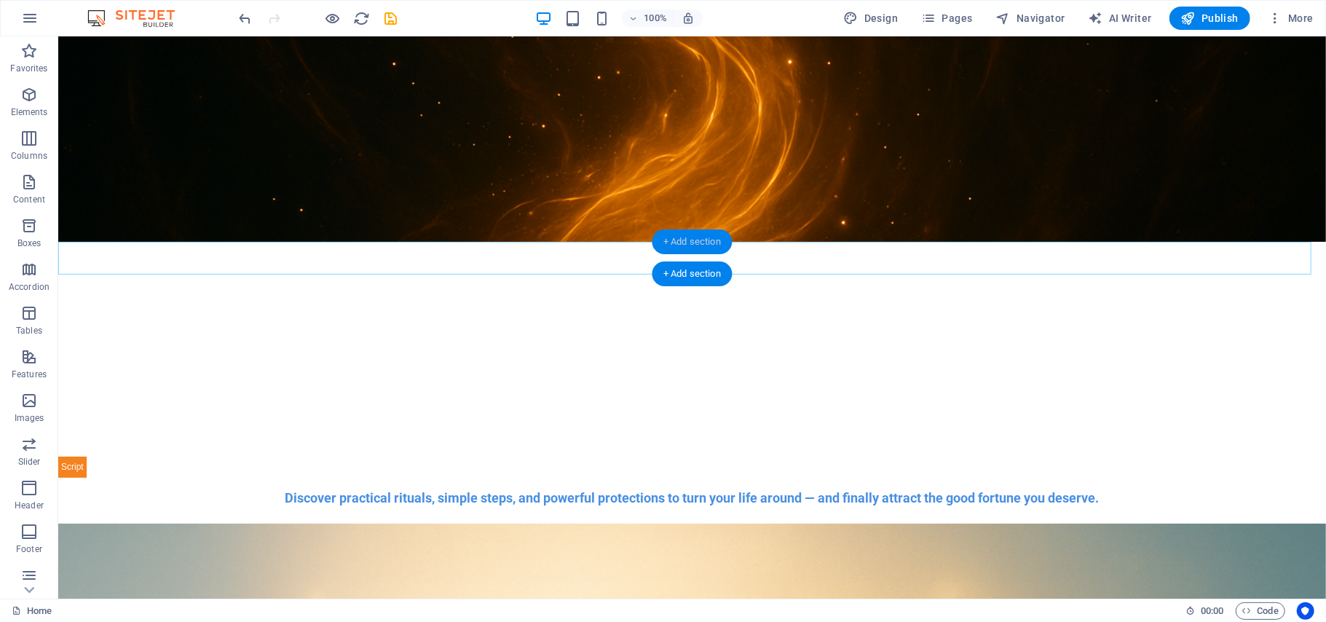
click at [690, 240] on div "+ Add section" at bounding box center [692, 241] width 81 height 25
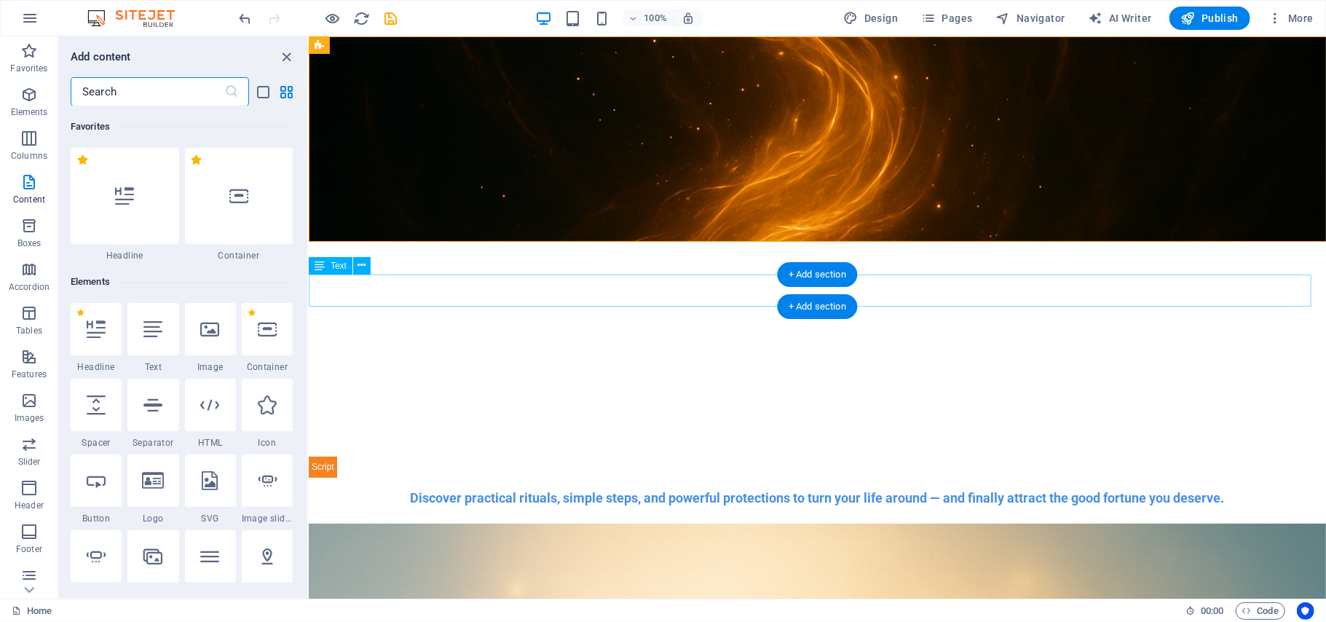
click at [695, 479] on div "Discover practical rituals, simple steps, and powerful protections to turn your…" at bounding box center [816, 495] width 1017 height 32
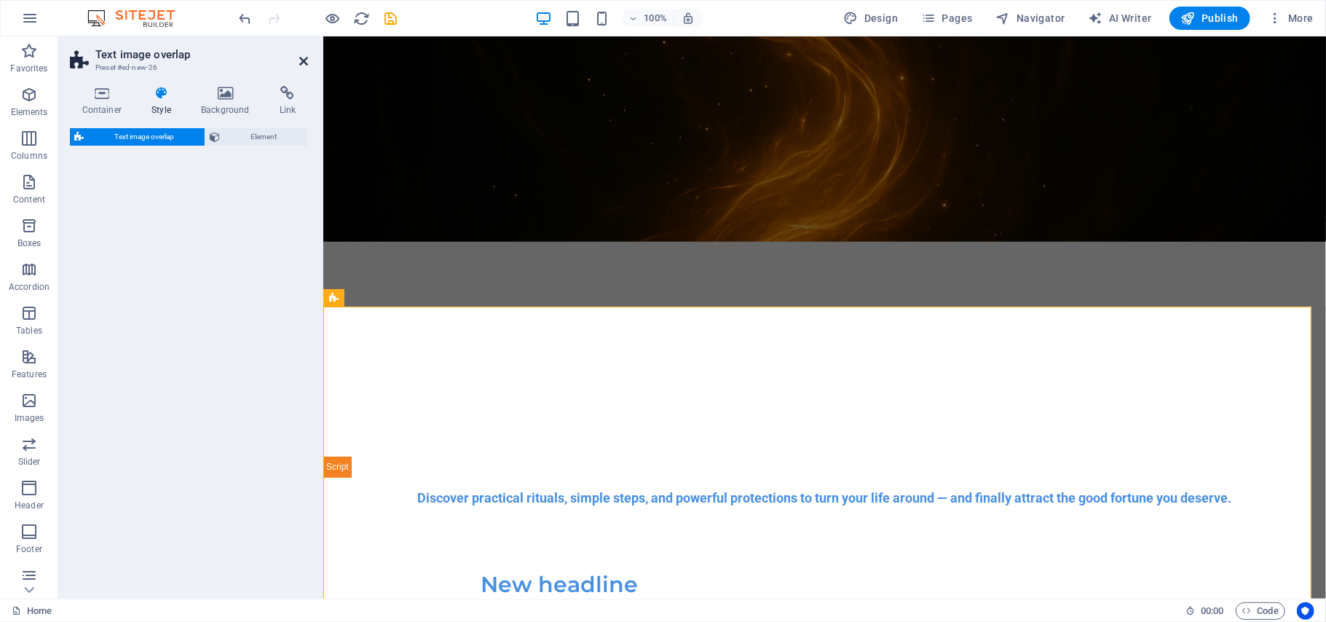
click at [303, 61] on icon at bounding box center [303, 61] width 9 height 12
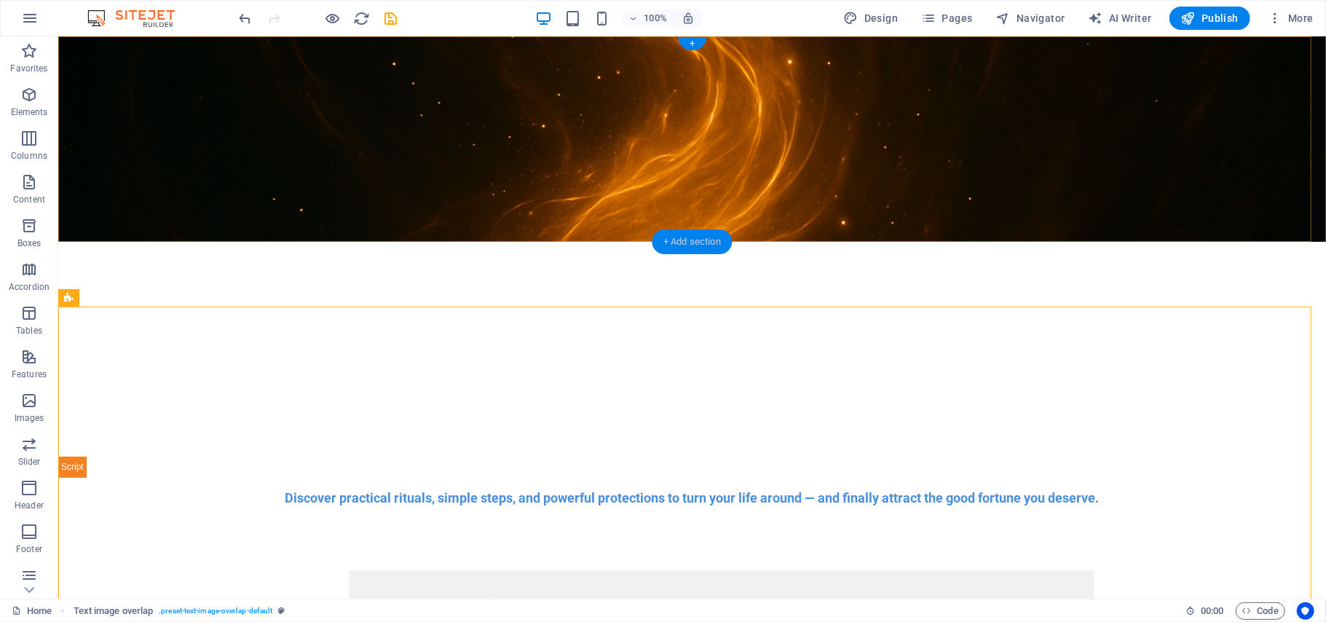
click at [697, 242] on div "+ Add section" at bounding box center [692, 241] width 81 height 25
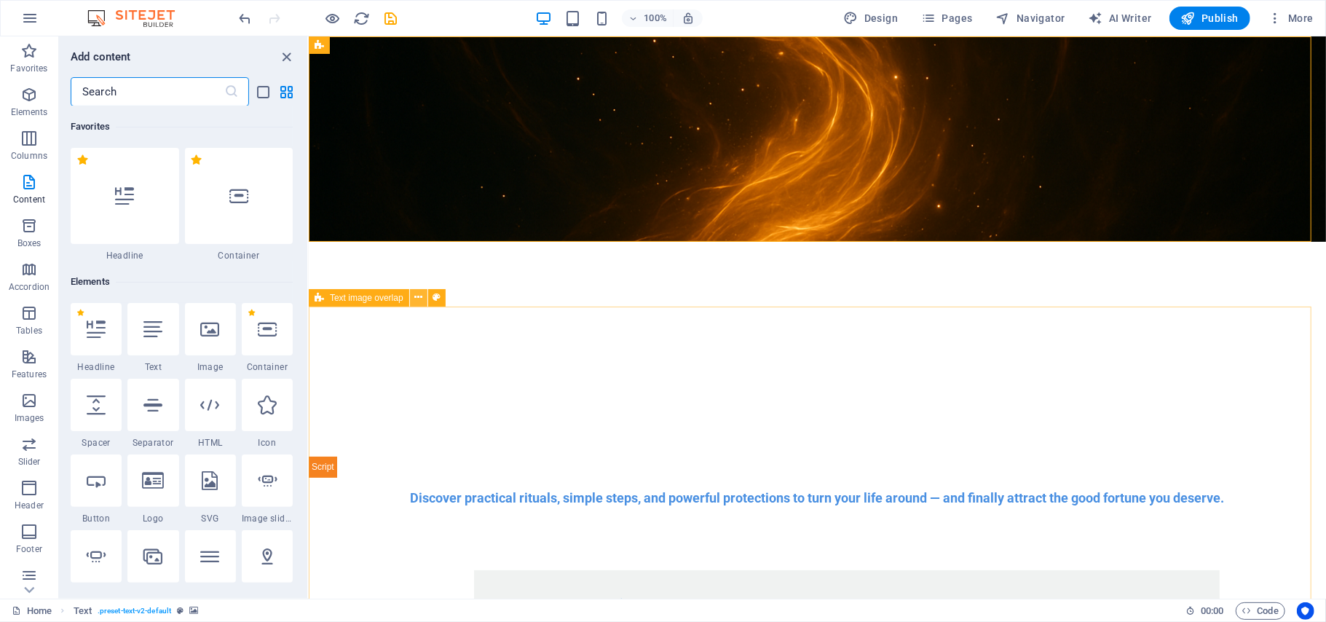
scroll to position [2546, 0]
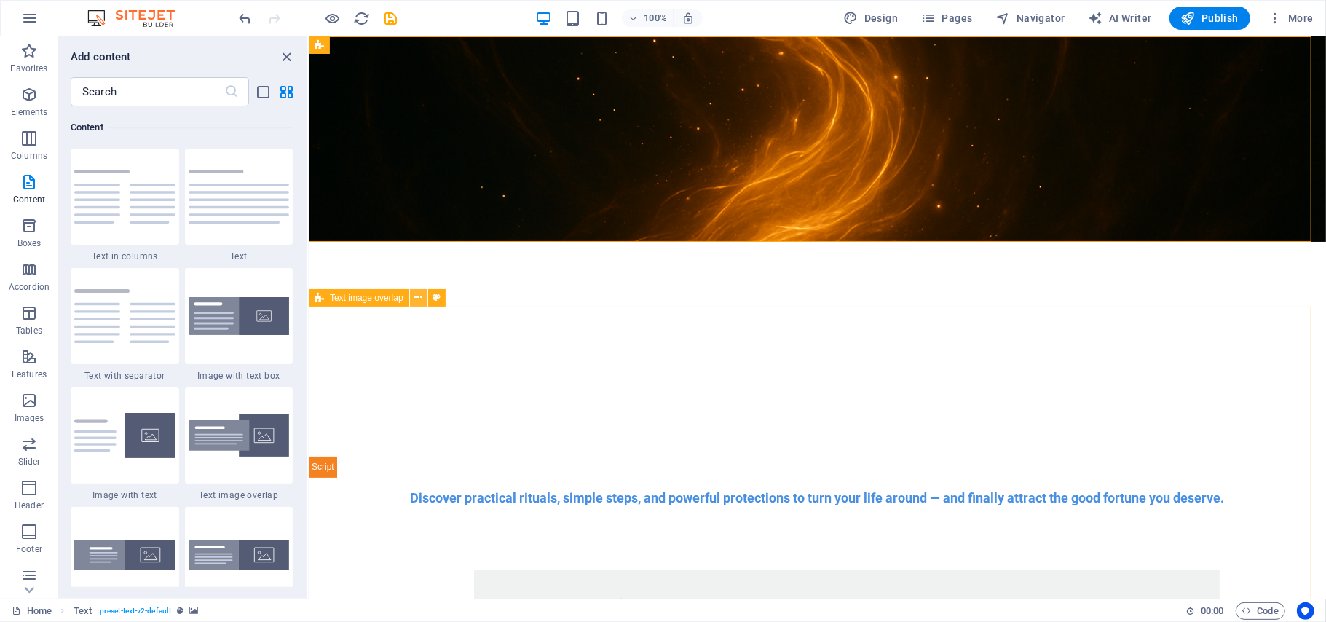
click at [420, 298] on icon at bounding box center [418, 297] width 8 height 15
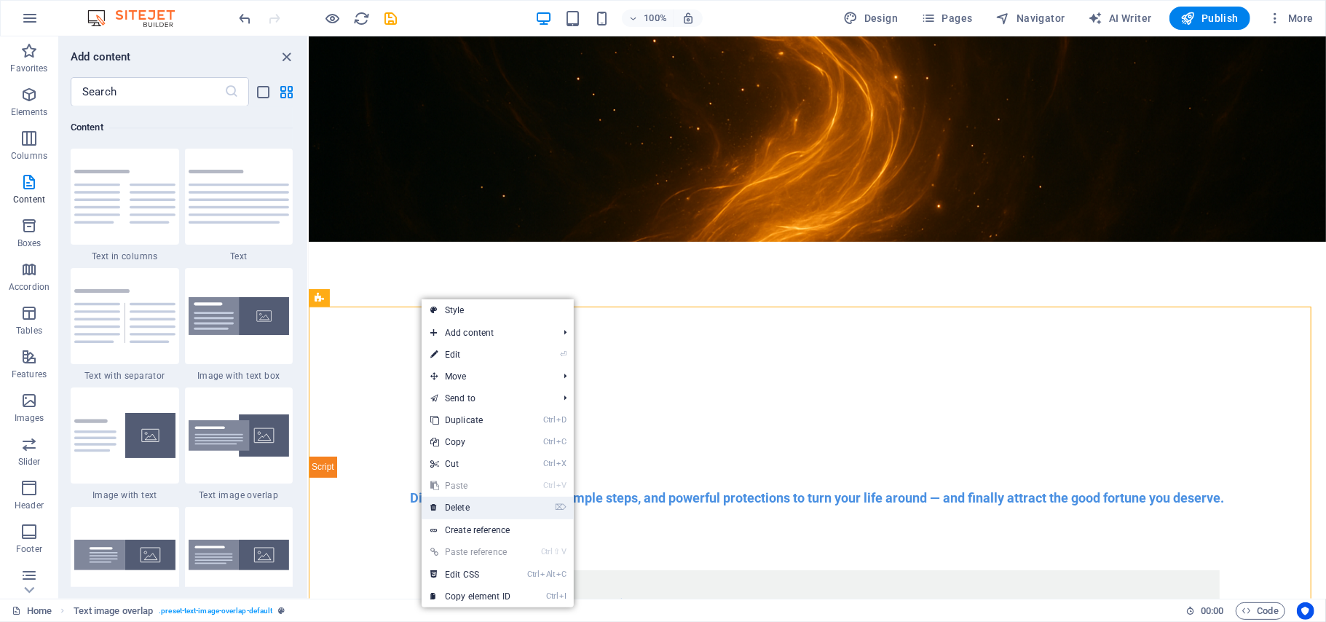
click at [469, 508] on link "⌦ Delete" at bounding box center [471, 507] width 98 height 22
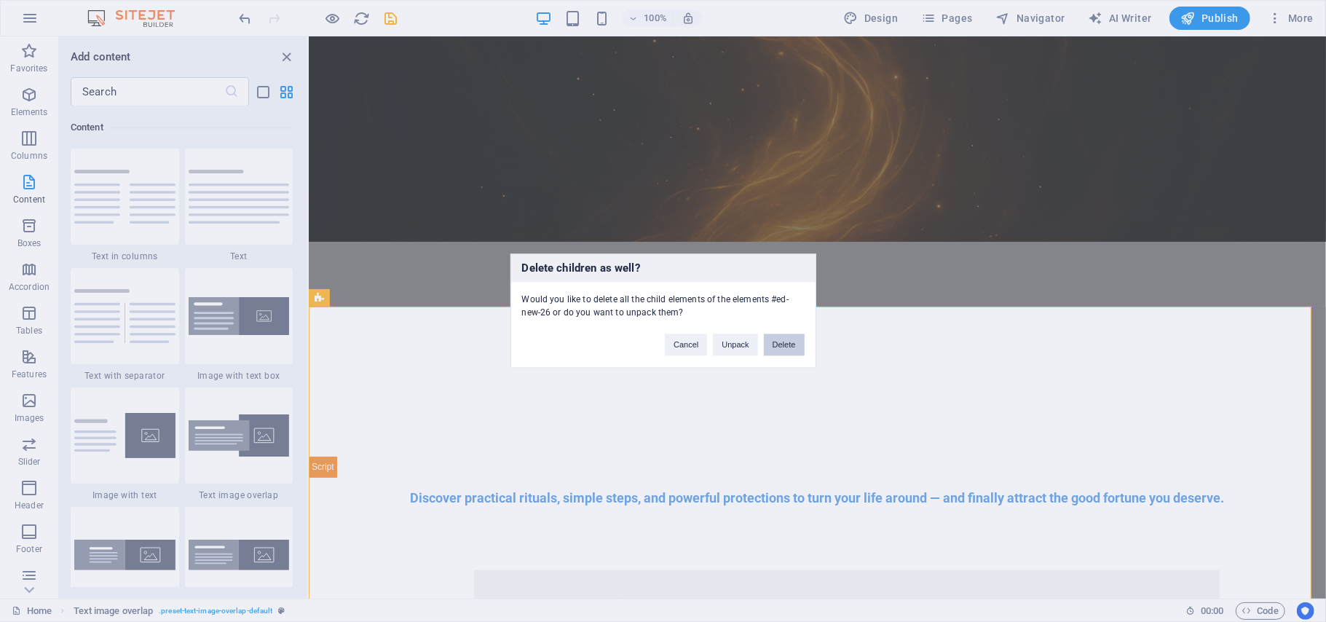
click at [772, 341] on button "Delete" at bounding box center [784, 345] width 41 height 22
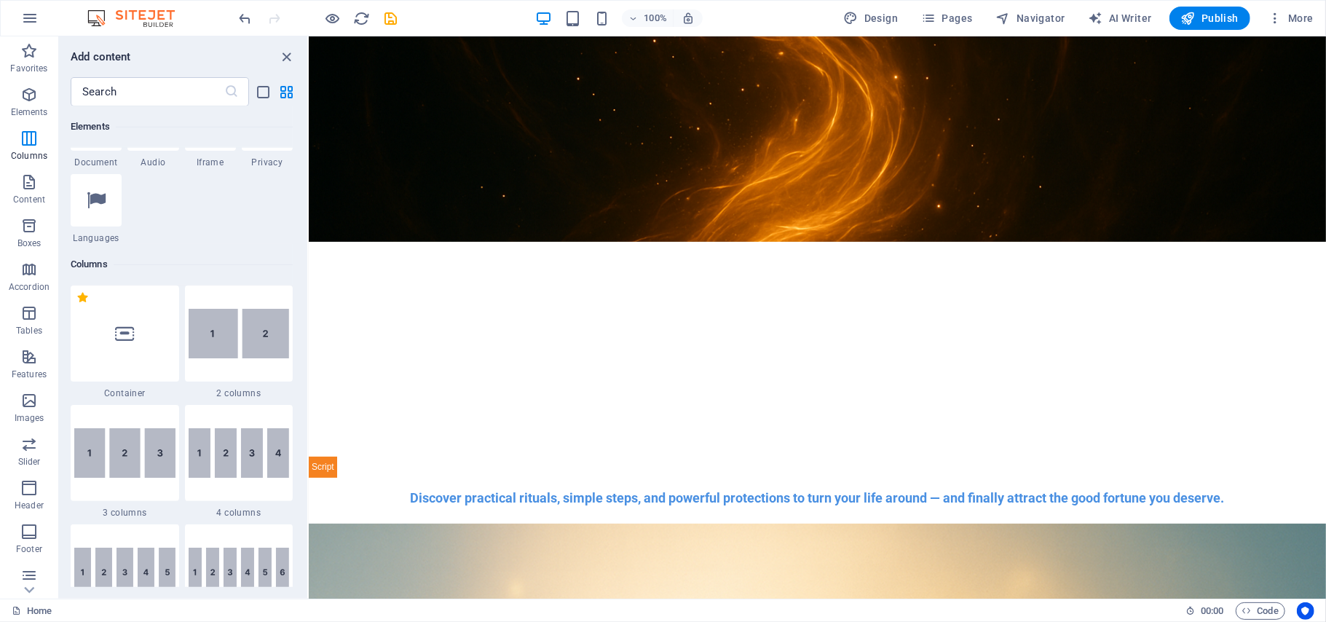
scroll to position [0, 0]
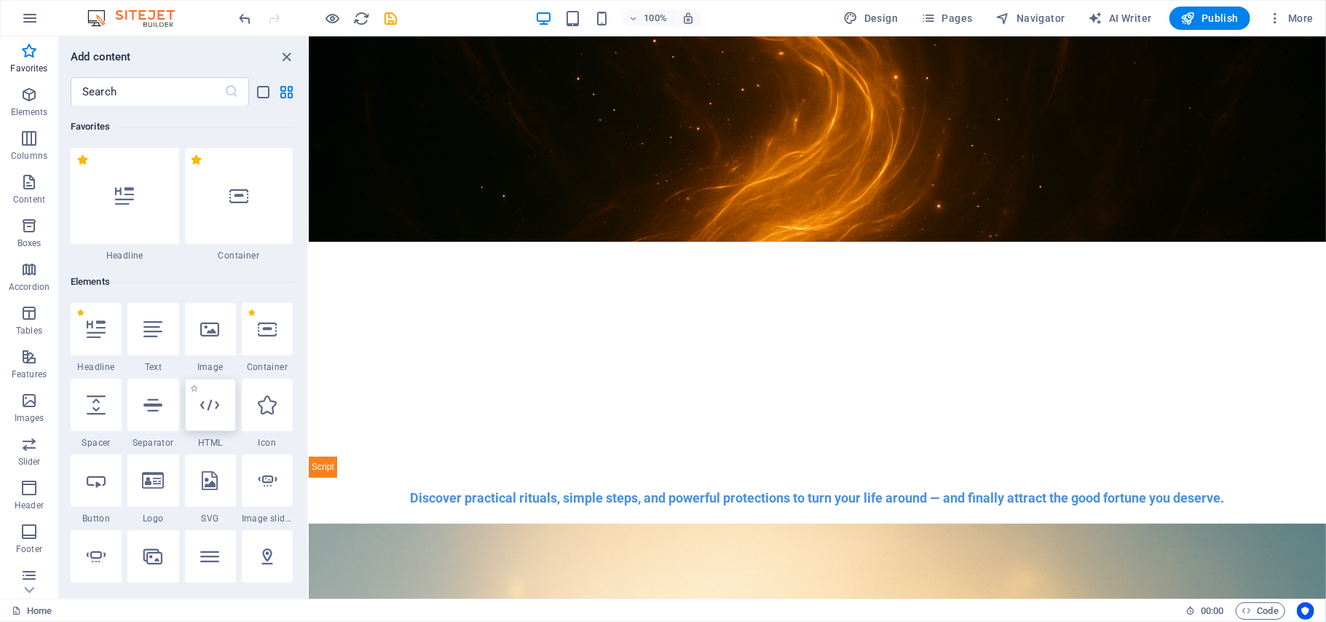
click at [210, 411] on icon at bounding box center [210, 404] width 19 height 19
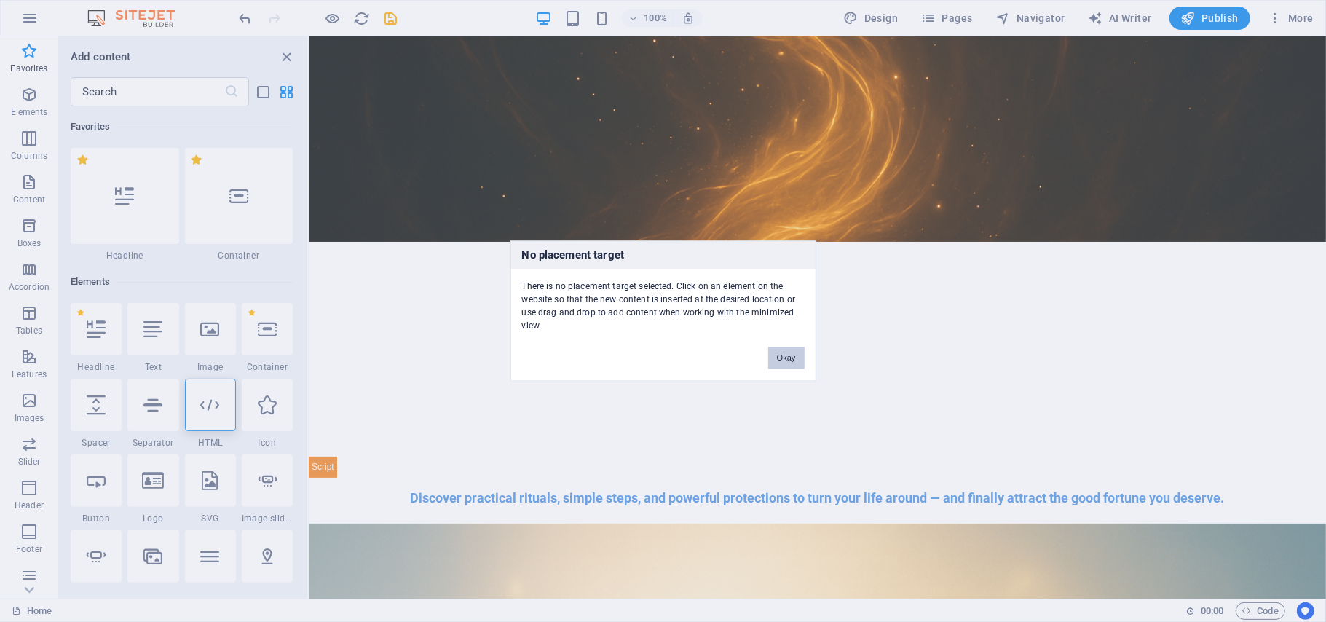
click at [793, 358] on button "Okay" at bounding box center [786, 358] width 36 height 22
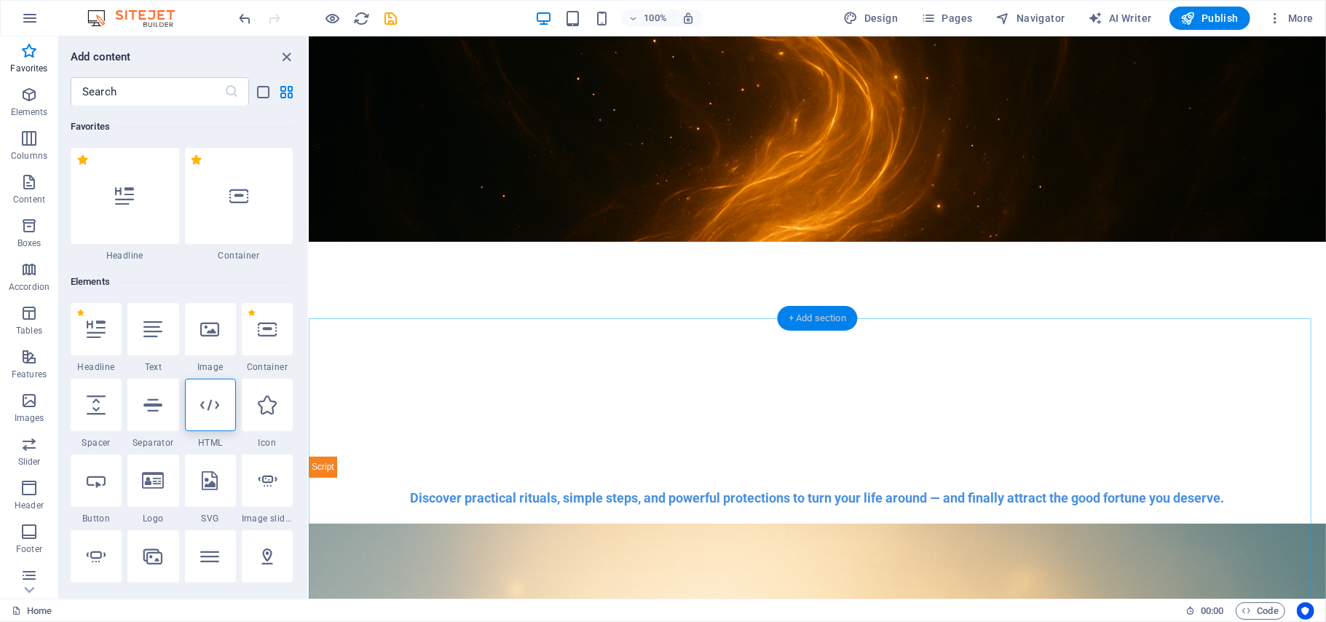
click at [804, 317] on div "+ Add section" at bounding box center [817, 318] width 81 height 25
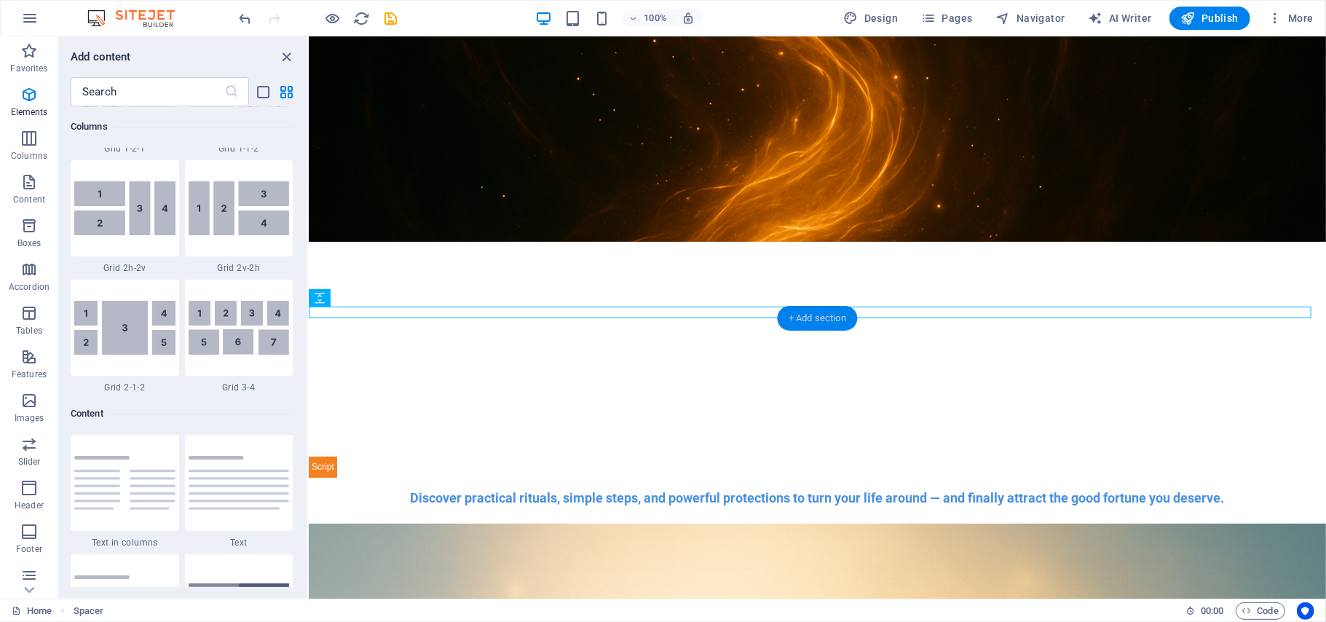
scroll to position [2546, 0]
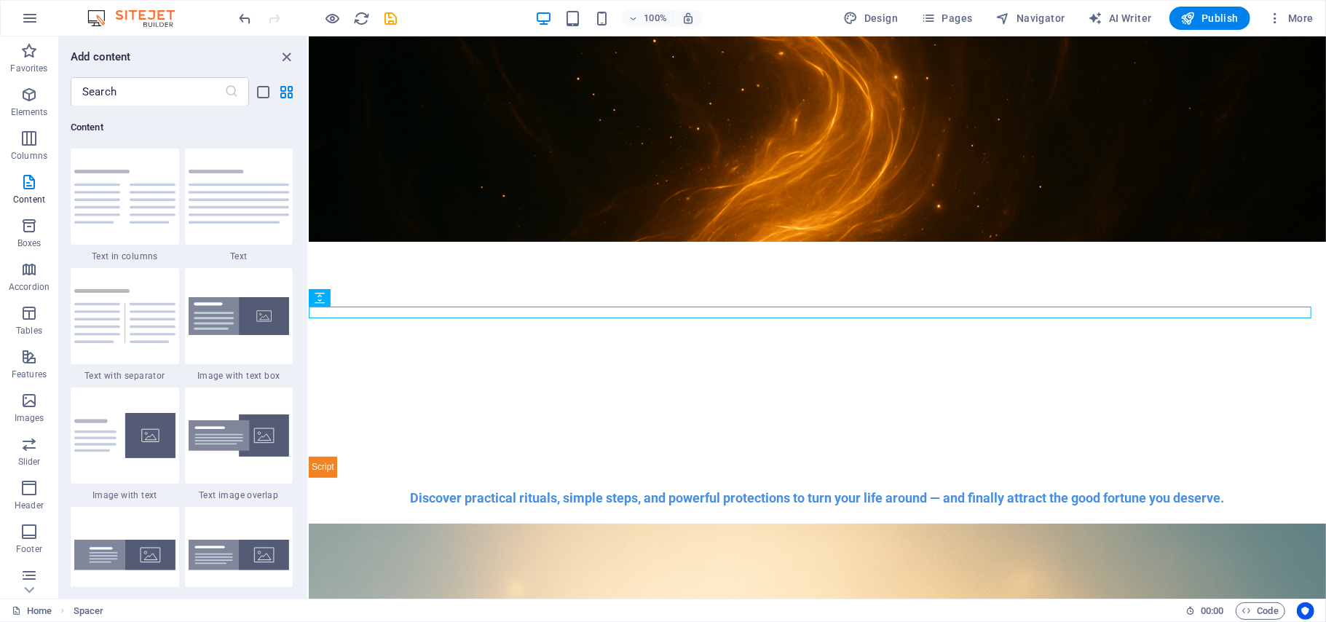
drag, startPoint x: 304, startPoint y: 201, endPoint x: 304, endPoint y: 102, distance: 99.0
click at [304, 102] on div "Add content ​ Favorites 1 Star Headline 1 Star Container Elements 1 Star Headli…" at bounding box center [183, 317] width 248 height 562
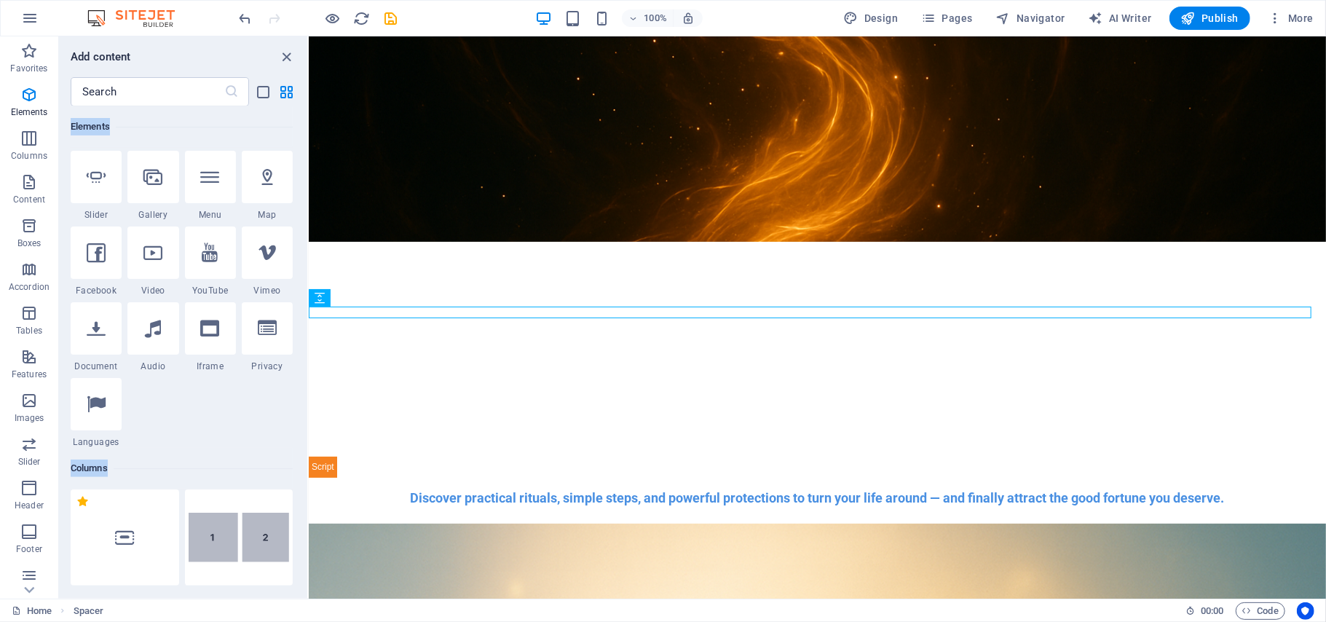
scroll to position [0, 0]
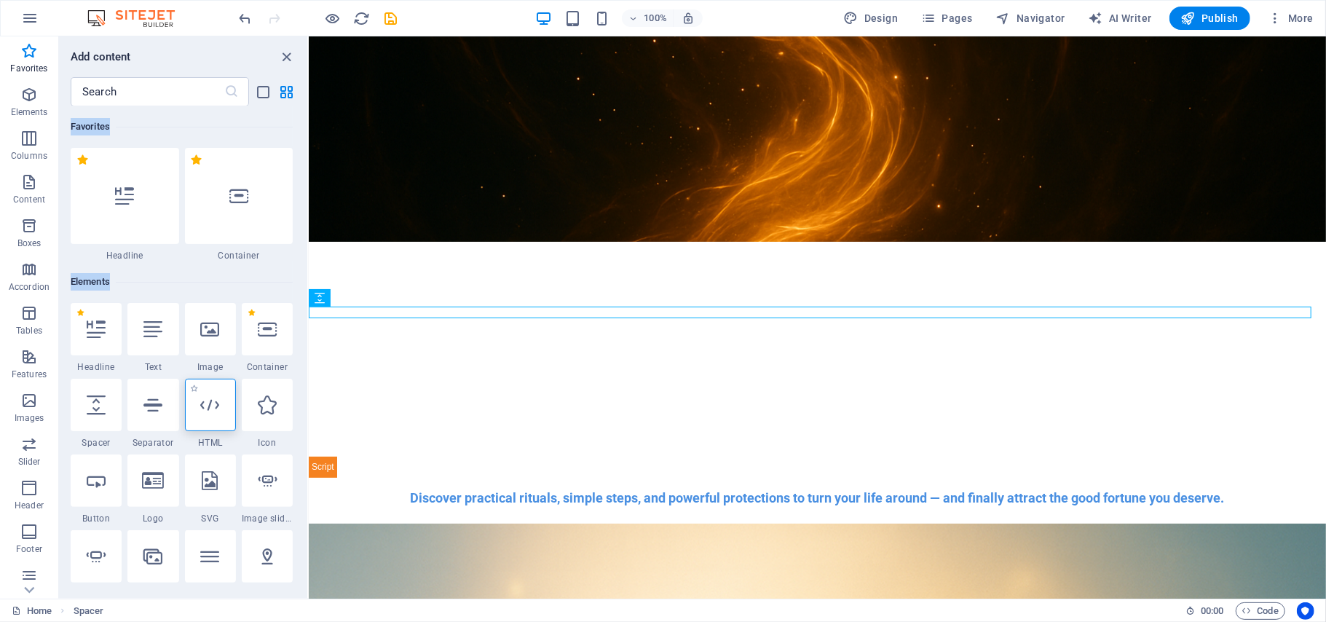
click at [215, 409] on icon at bounding box center [210, 404] width 19 height 19
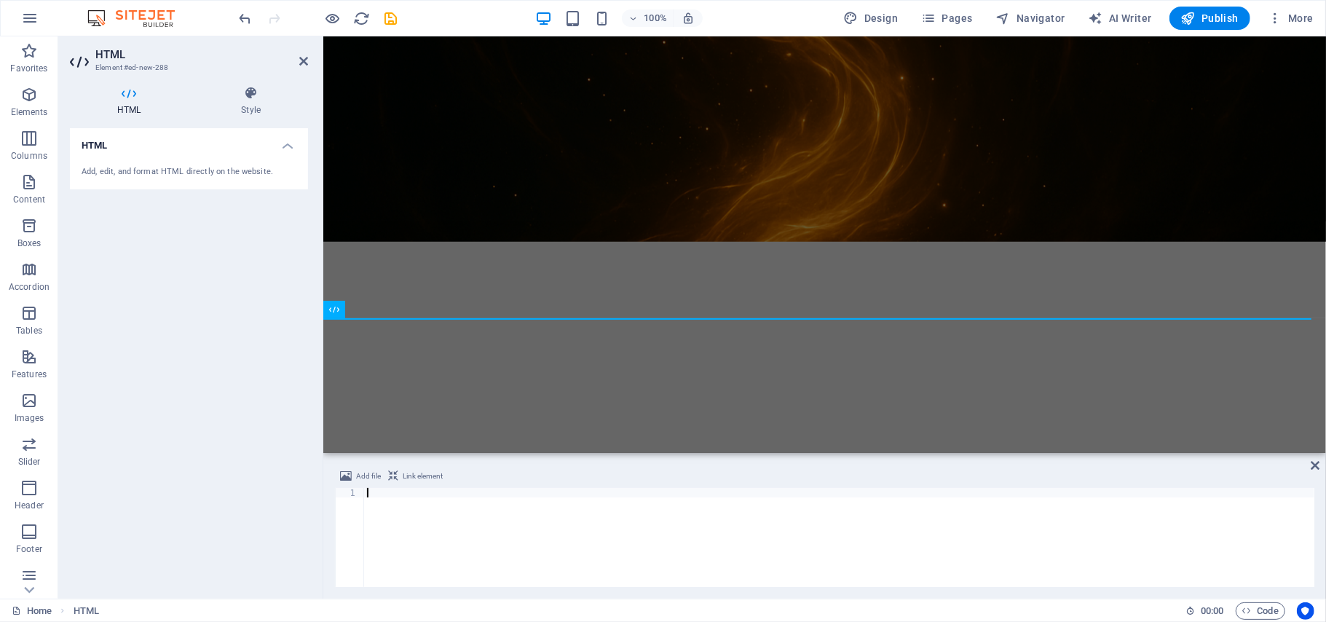
type textarea "<!-- End of Digistore24 Trusted Badge Code -->"
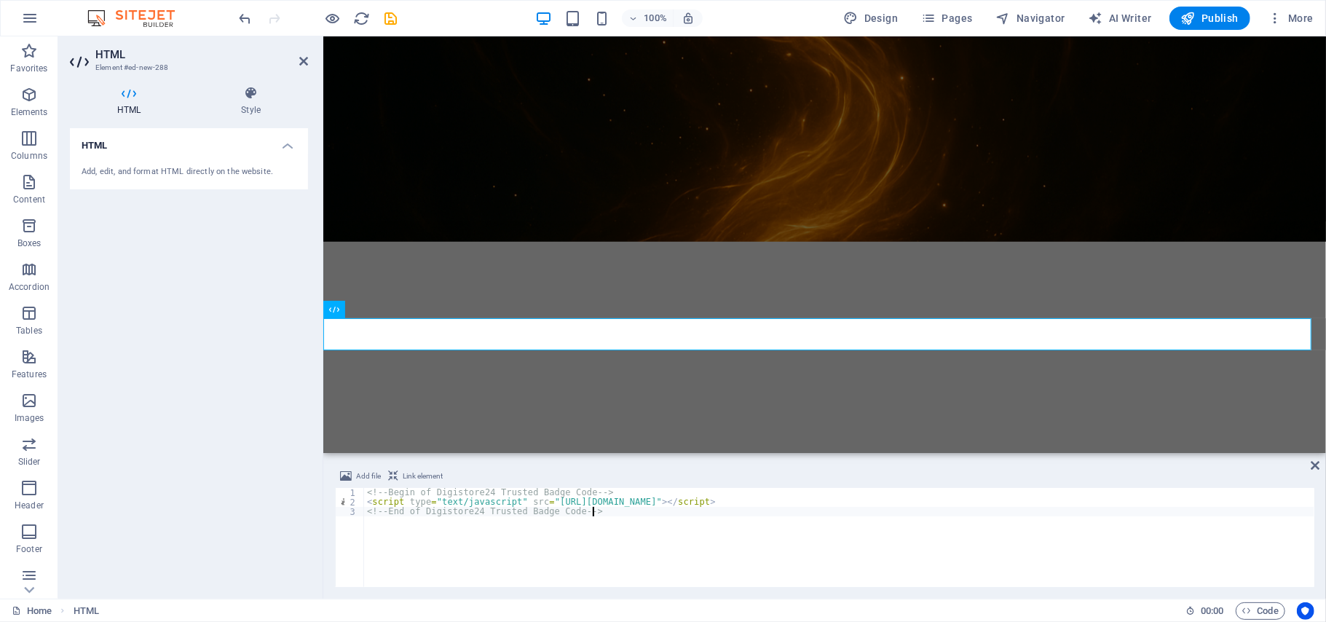
click at [1309, 464] on div "Add file Link element <!-- End of Digistore24 Trusted Badge Code --> 1 2 3 <!--…" at bounding box center [824, 527] width 1002 height 143
click at [304, 59] on icon at bounding box center [303, 61] width 9 height 12
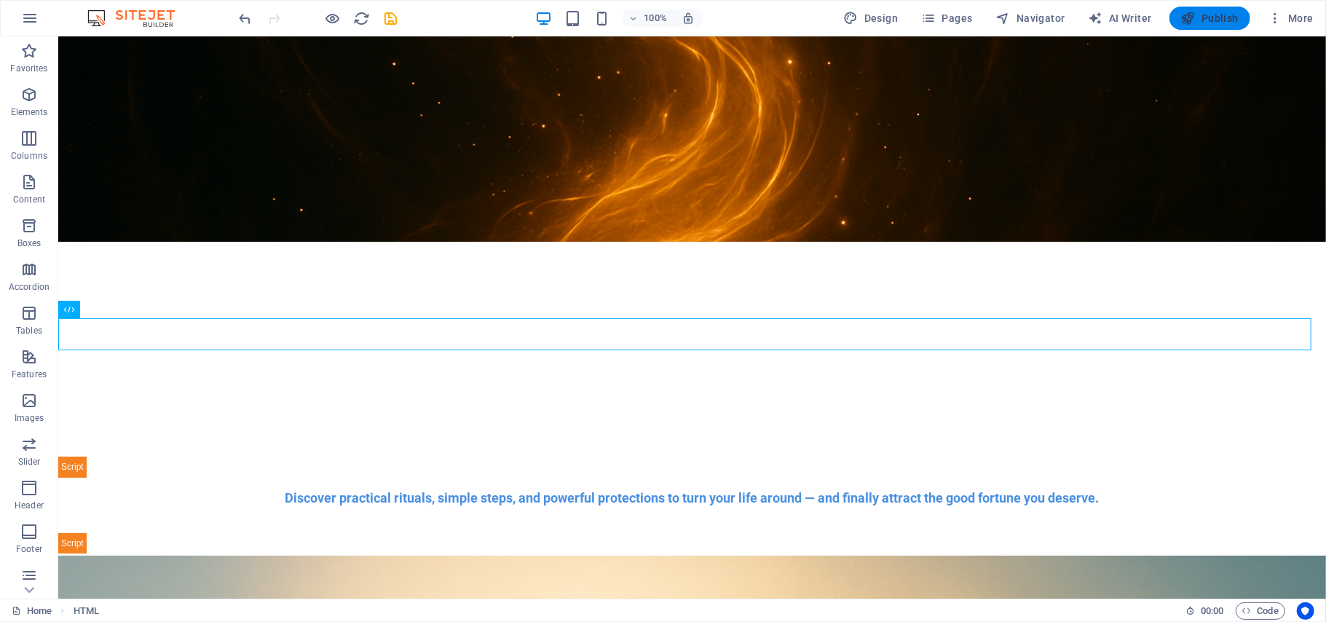
click at [1207, 17] on span "Publish" at bounding box center [1210, 18] width 58 height 15
